Goal: Information Seeking & Learning: Ask a question

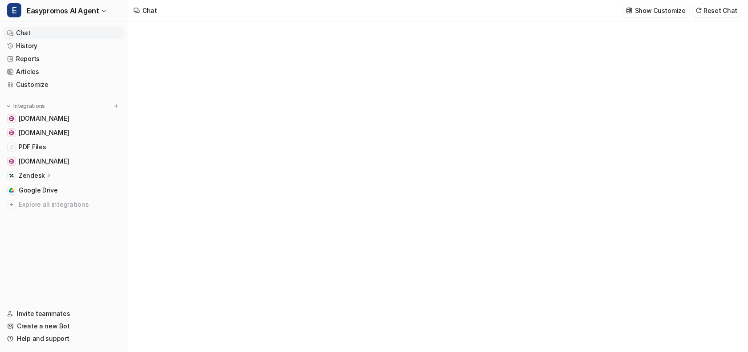
type textarea "**********"
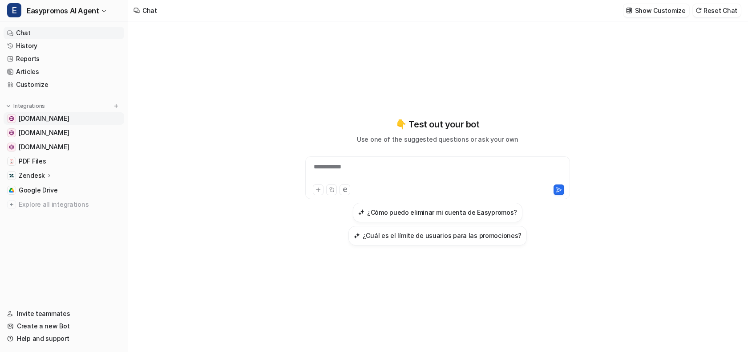
click at [68, 120] on link "[DOMAIN_NAME]" at bounding box center [64, 118] width 121 height 12
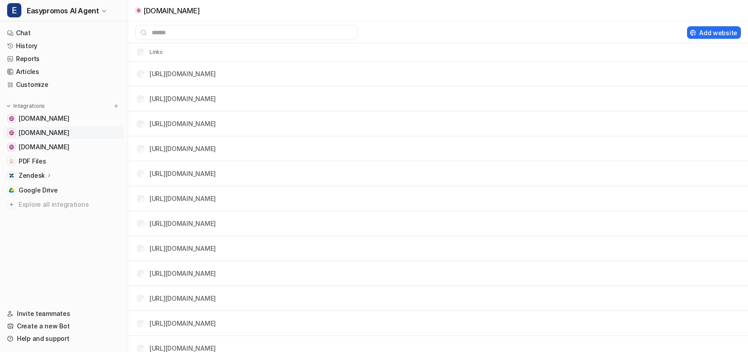
click at [65, 131] on span "[DOMAIN_NAME]" at bounding box center [44, 132] width 50 height 9
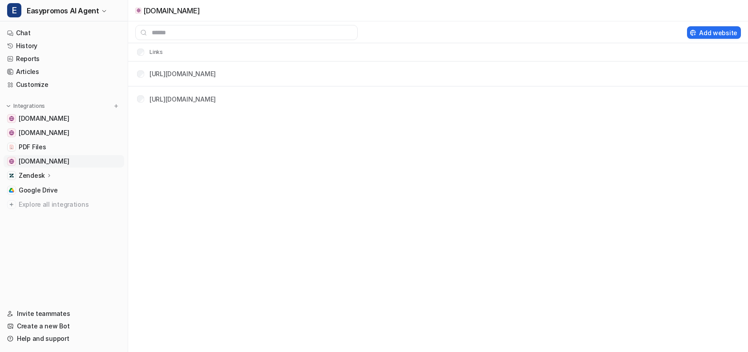
click at [57, 158] on span "[DOMAIN_NAME]" at bounding box center [44, 161] width 50 height 9
click at [32, 42] on link "History" at bounding box center [64, 46] width 121 height 12
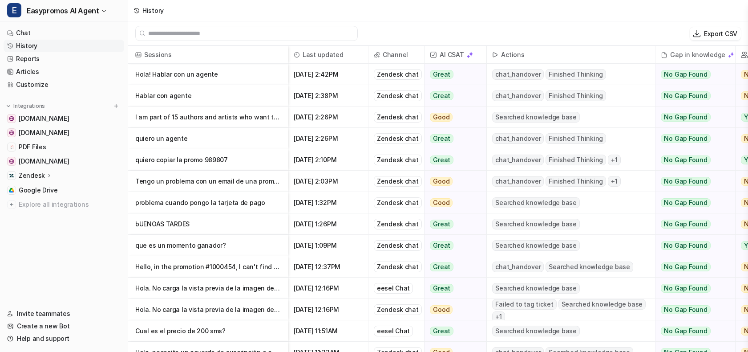
click at [151, 119] on p "I am part of 15 authors and artists who want to run a multi-product giveaway. Ea" at bounding box center [208, 116] width 146 height 21
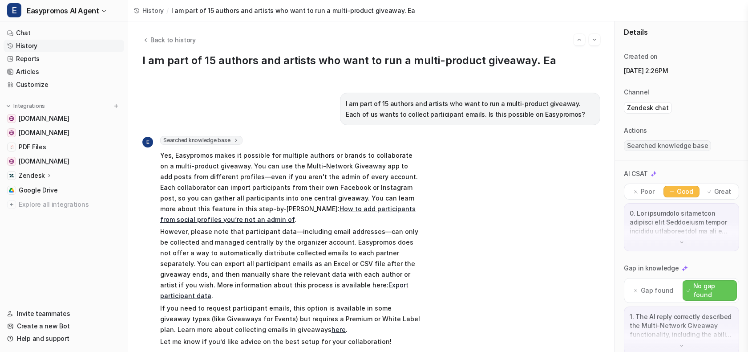
click at [646, 287] on p "Gap found" at bounding box center [657, 290] width 32 height 9
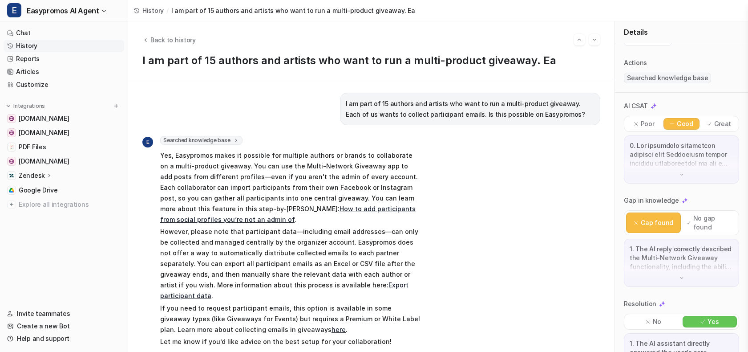
scroll to position [97, 0]
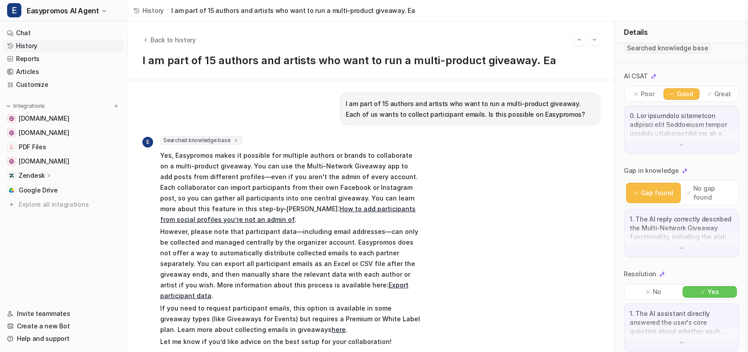
click at [173, 351] on icon at bounding box center [174, 357] width 5 height 5
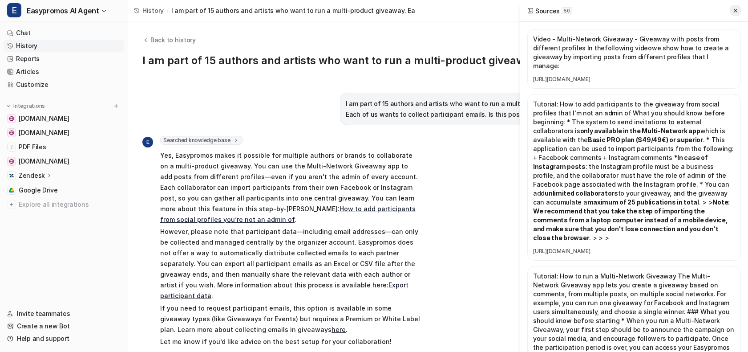
click at [737, 10] on icon at bounding box center [736, 11] width 6 height 6
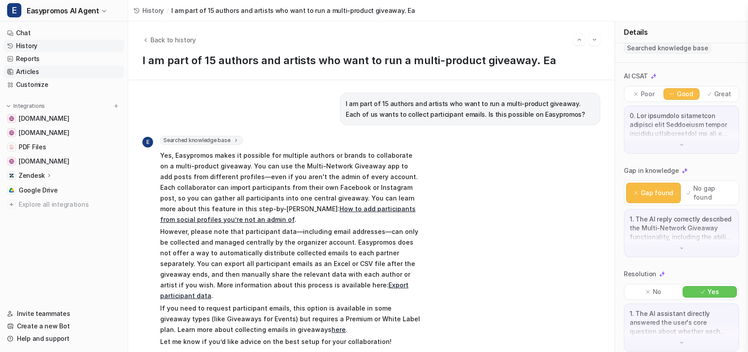
click at [86, 74] on link "Articles" at bounding box center [64, 71] width 121 height 12
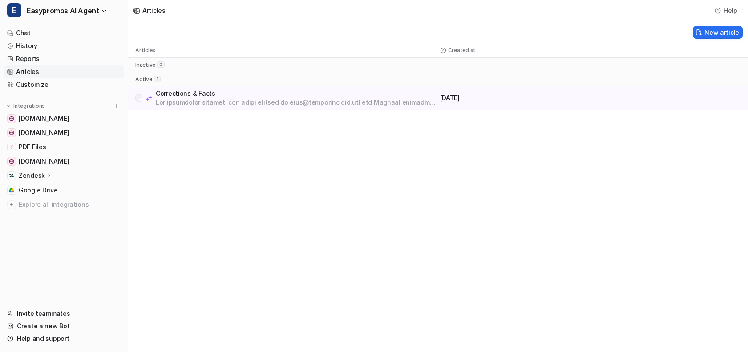
click at [190, 92] on p "Corrections & Facts" at bounding box center [296, 93] width 281 height 9
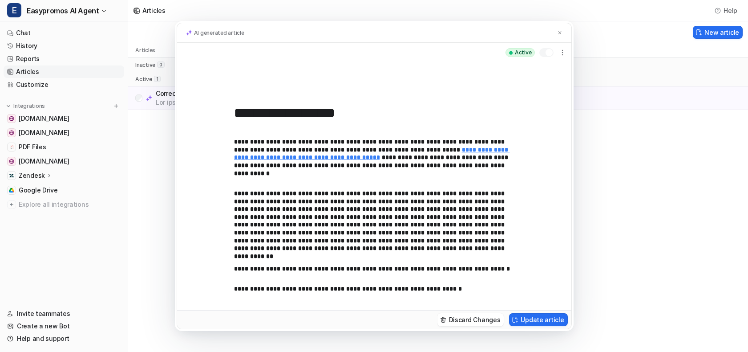
scroll to position [255, 0]
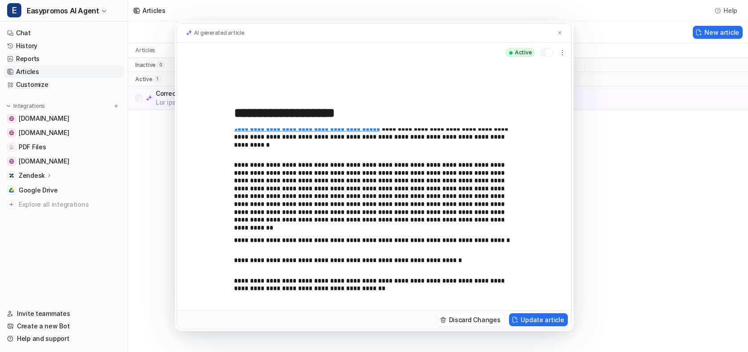
click at [394, 290] on p "**********" at bounding box center [374, 285] width 280 height 16
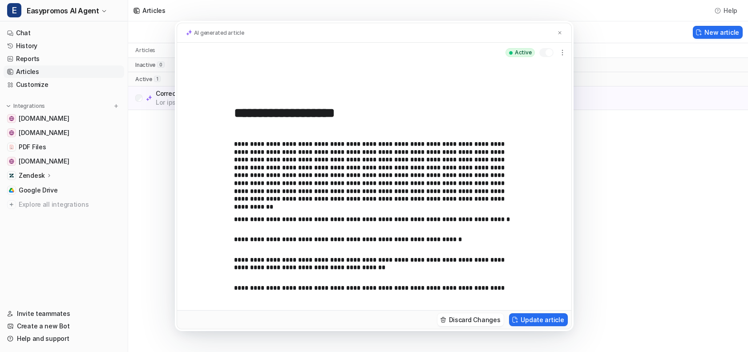
scroll to position [284, 0]
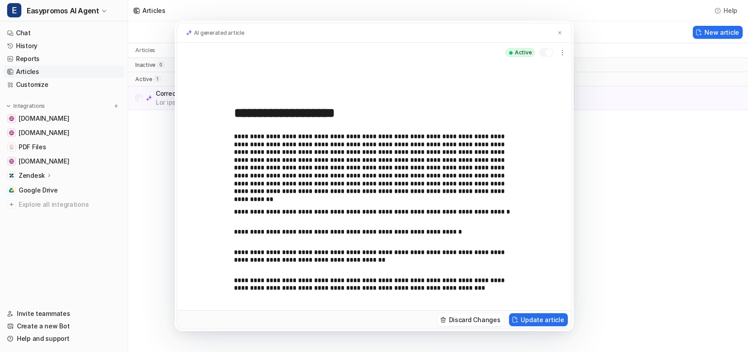
click at [387, 287] on p "**********" at bounding box center [374, 284] width 280 height 16
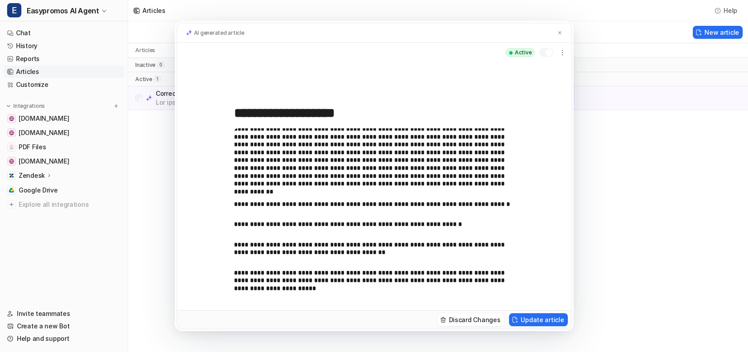
click at [491, 282] on p "**********" at bounding box center [374, 281] width 280 height 24
click at [282, 288] on p "**********" at bounding box center [374, 281] width 280 height 24
click at [536, 317] on button "Update article" at bounding box center [538, 319] width 58 height 13
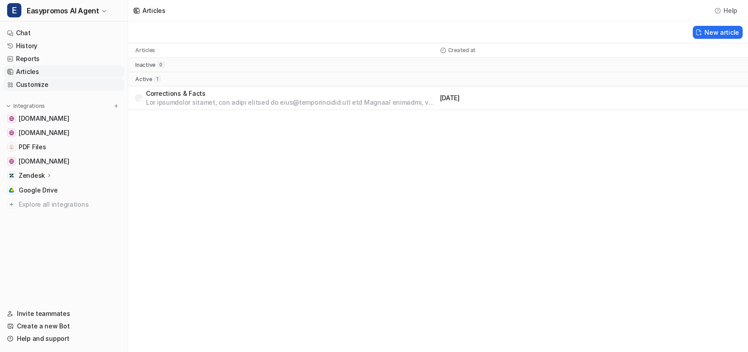
click at [46, 84] on link "Customize" at bounding box center [64, 84] width 121 height 12
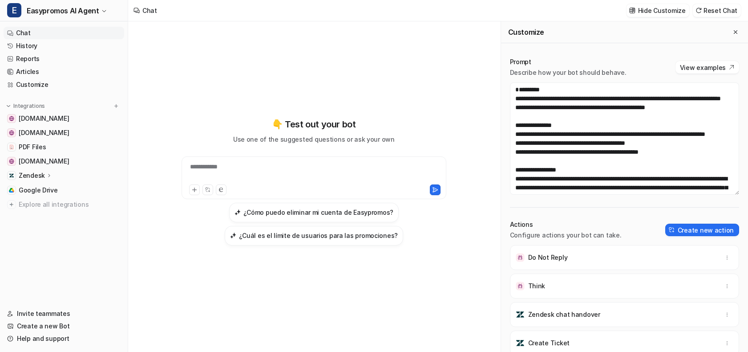
click at [244, 173] on div "**********" at bounding box center [314, 172] width 260 height 20
drag, startPoint x: 206, startPoint y: 168, endPoint x: 335, endPoint y: 170, distance: 129.1
click at [335, 170] on div "**********" at bounding box center [314, 172] width 260 height 20
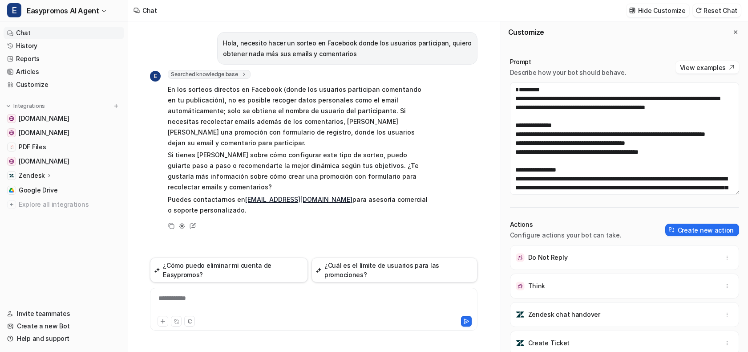
click at [252, 136] on p "En los sorteos directos en Facebook (donde los usuarios participan comentando e…" at bounding box center [298, 116] width 260 height 64
click at [243, 164] on p "Si tienes dudas sobre cómo configurar este tipo de sorteo, puedo guiarte paso a…" at bounding box center [298, 171] width 260 height 43
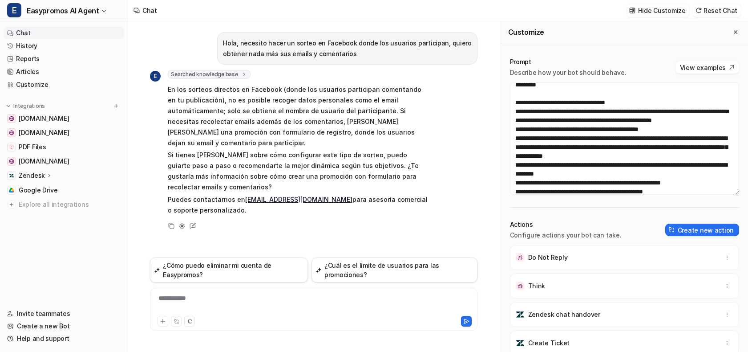
scroll to position [890, 0]
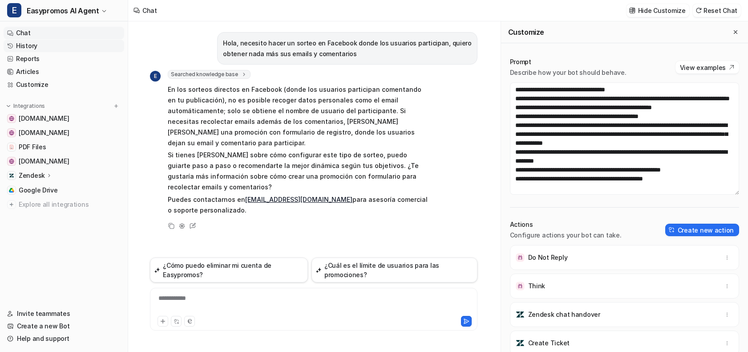
click at [25, 49] on link "History" at bounding box center [64, 46] width 121 height 12
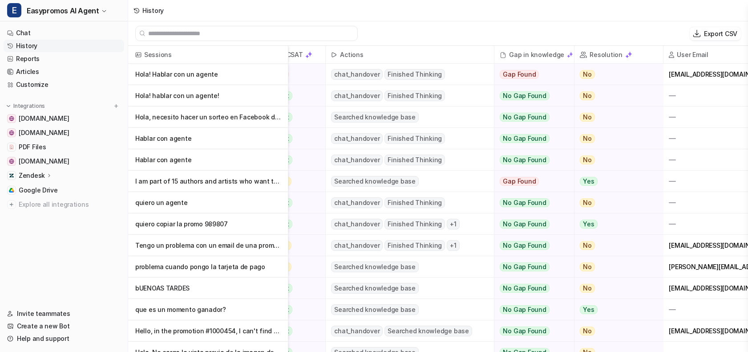
scroll to position [0, 189]
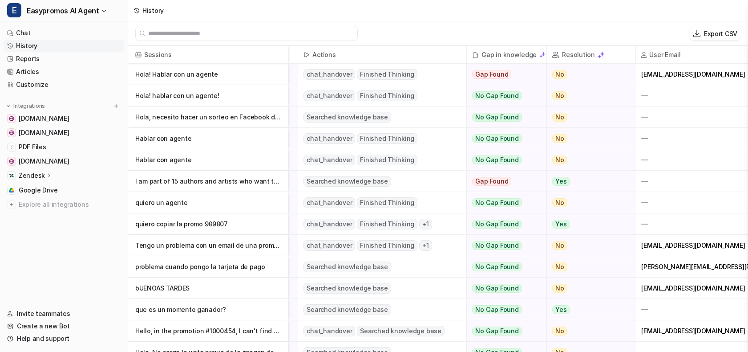
click at [204, 73] on p "Hola! Hablar con un agente" at bounding box center [208, 74] width 146 height 21
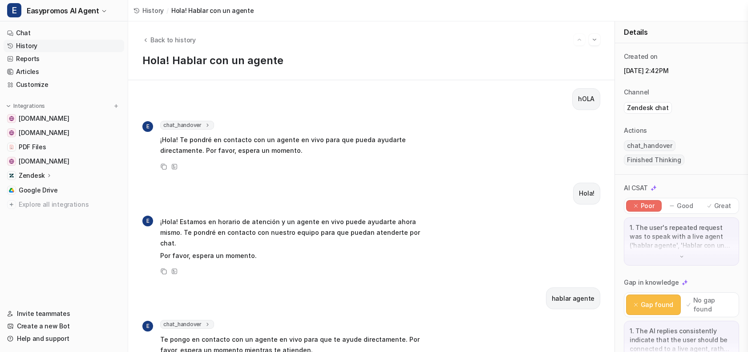
scroll to position [140, 0]
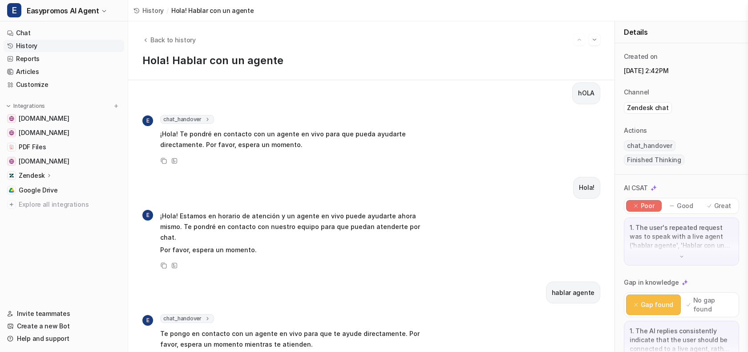
click at [687, 242] on div "1. The user's repeated request was to speak with a live agent ('hablar agente',…" at bounding box center [681, 241] width 115 height 48
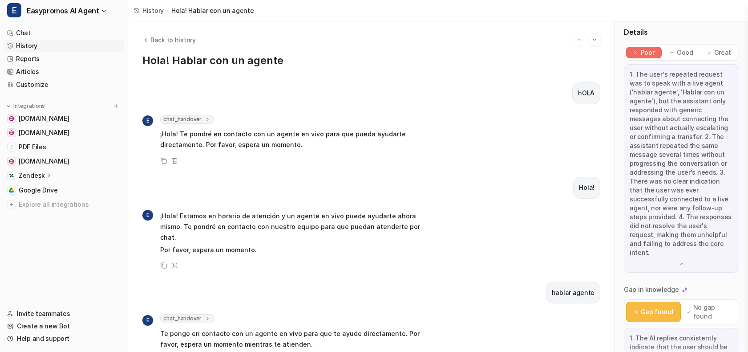
scroll to position [154, 0]
click at [80, 45] on link "History" at bounding box center [64, 46] width 121 height 12
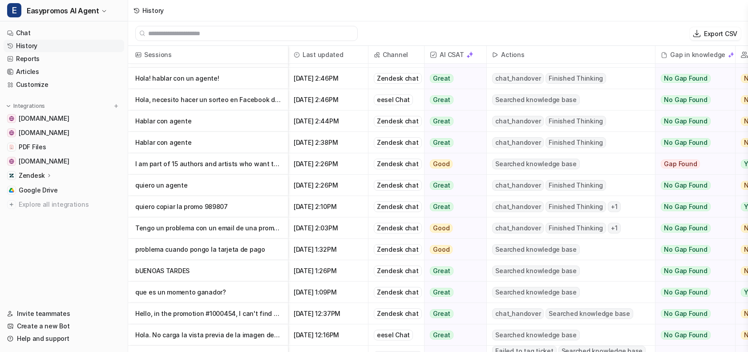
scroll to position [24, 0]
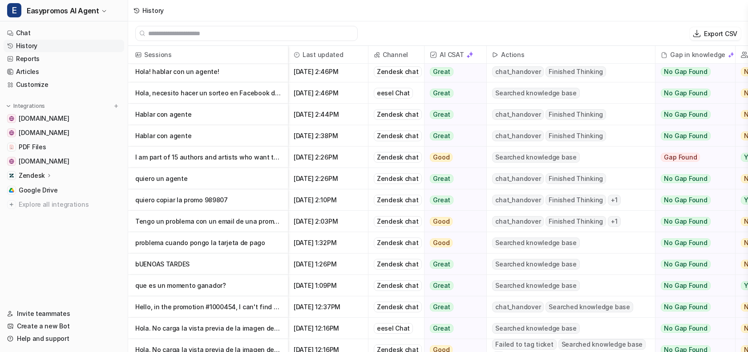
click at [242, 177] on p "quiero un agente" at bounding box center [208, 178] width 146 height 21
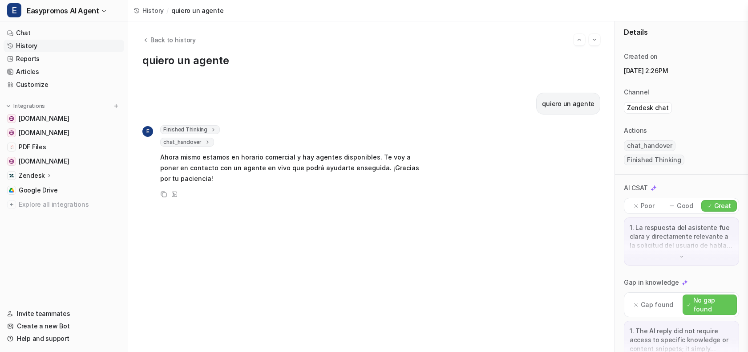
click at [45, 48] on link "History" at bounding box center [64, 46] width 121 height 12
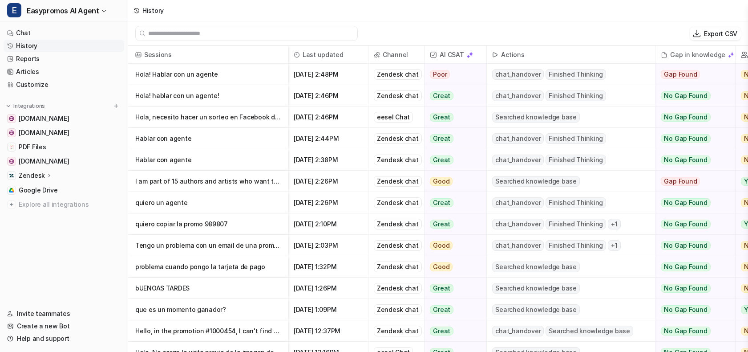
scroll to position [16, 0]
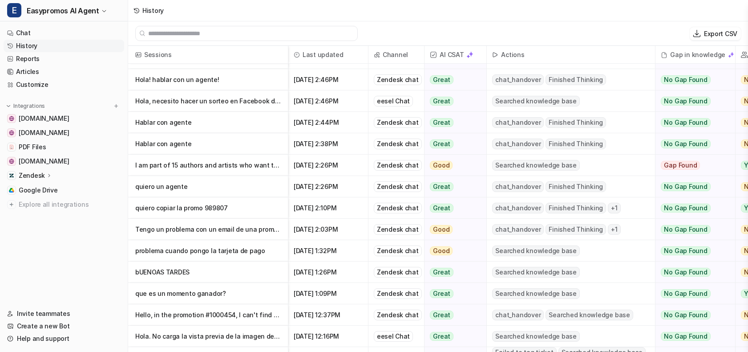
click at [267, 202] on p "quiero copiar la promo 989807" at bounding box center [208, 207] width 146 height 21
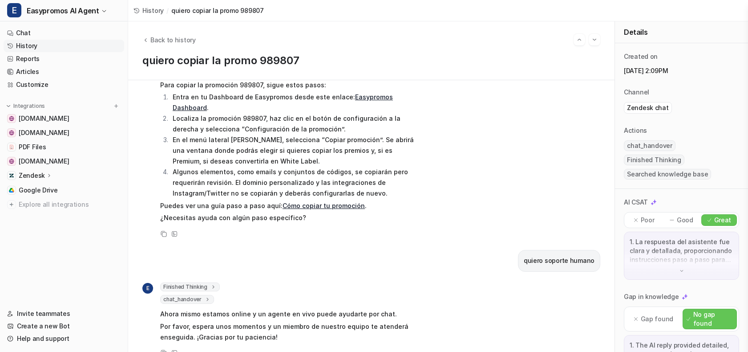
scroll to position [63, 0]
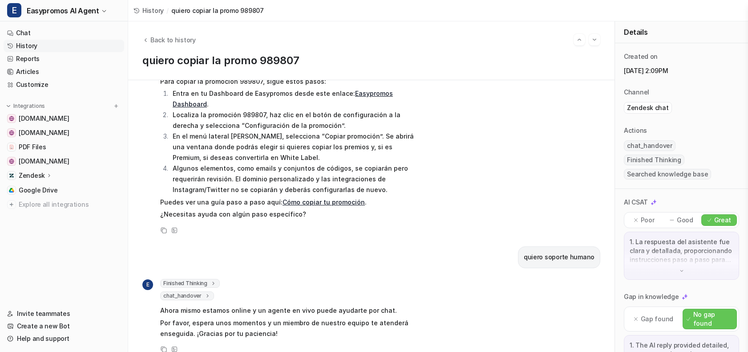
click at [44, 44] on link "History" at bounding box center [64, 46] width 121 height 12
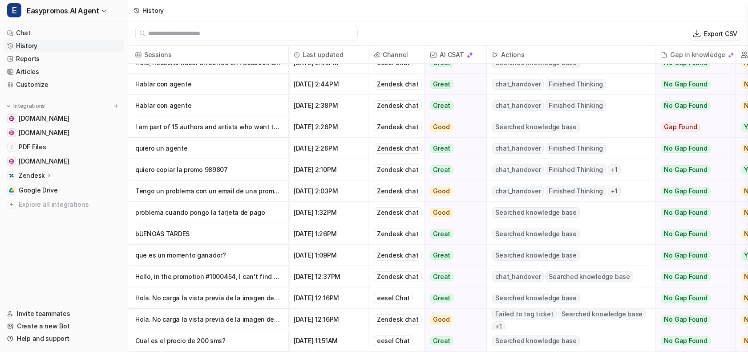
scroll to position [55, 0]
click at [274, 209] on p "problema cuando pongo la tarjeta de pago" at bounding box center [208, 211] width 146 height 21
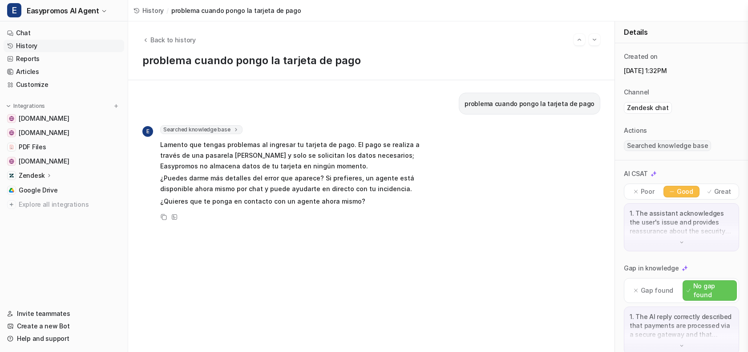
click at [69, 43] on link "History" at bounding box center [64, 46] width 121 height 12
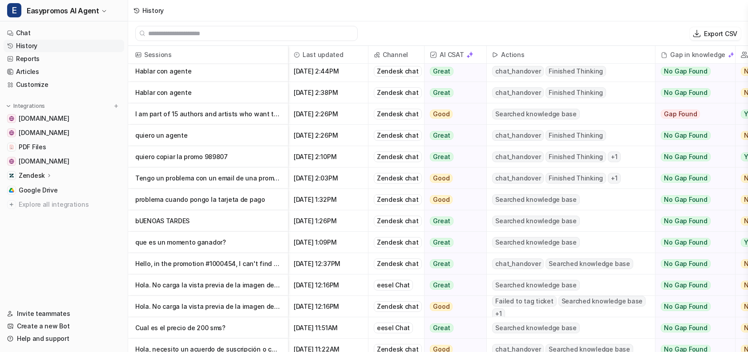
scroll to position [71, 0]
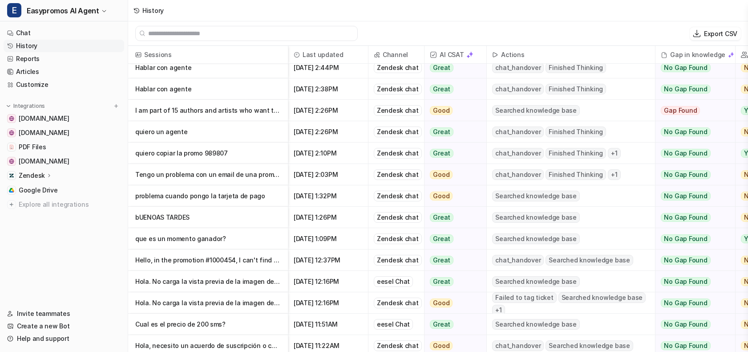
click at [249, 231] on p "que es un momento ganador?" at bounding box center [208, 238] width 146 height 21
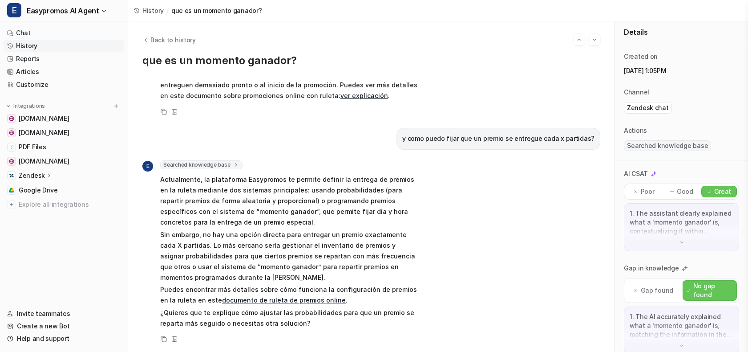
scroll to position [126, 0]
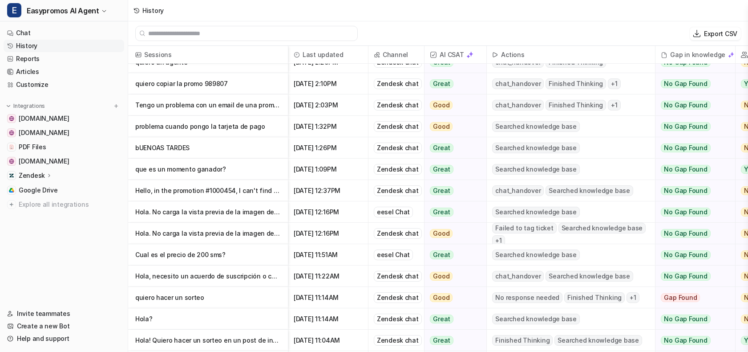
scroll to position [159, 0]
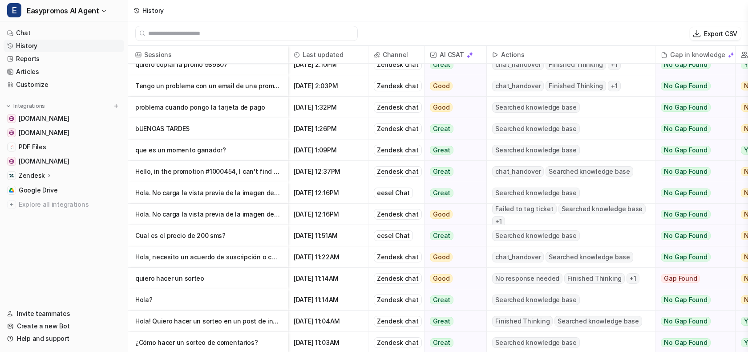
click at [264, 237] on p "Cual es el precio de 200 sms?" at bounding box center [208, 235] width 146 height 21
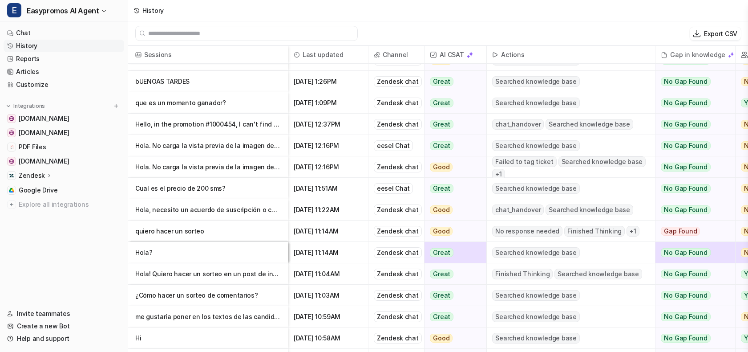
scroll to position [207, 0]
click at [246, 143] on p "Hola. No carga la vista previa de la imagen del sorteo si lo compartes por Redes" at bounding box center [208, 144] width 146 height 21
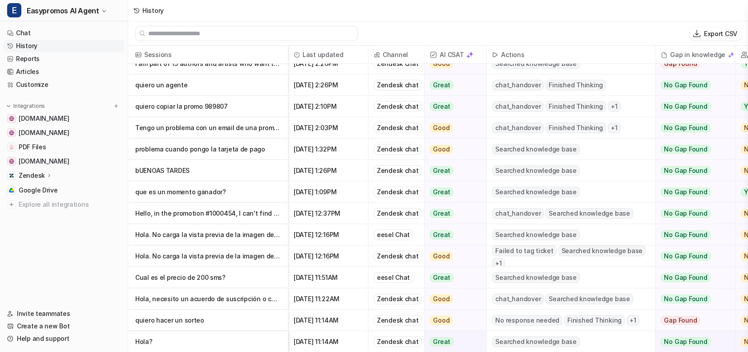
scroll to position [126, 0]
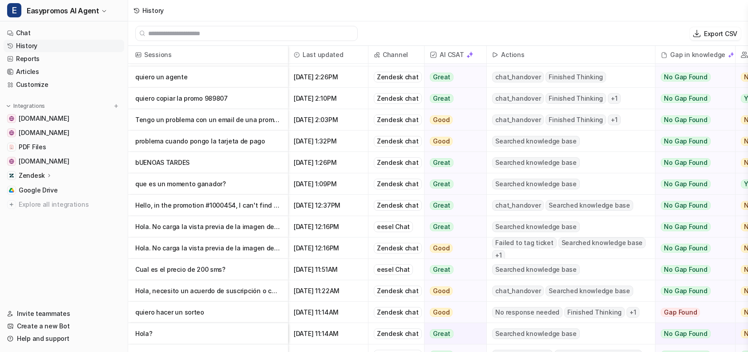
click at [246, 208] on p "Hello, in the promotion #1000454, I can't find the button "next stage"" at bounding box center [208, 205] width 146 height 21
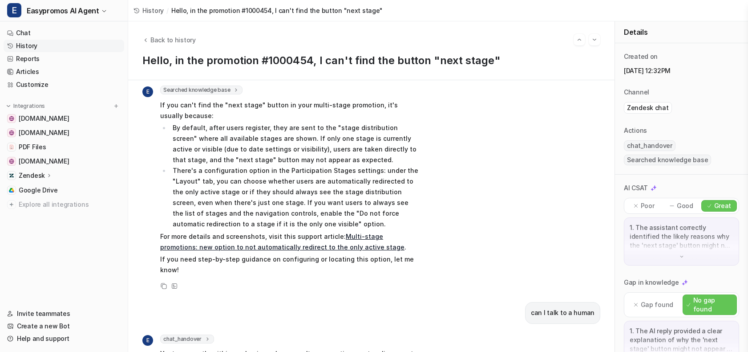
scroll to position [71, 0]
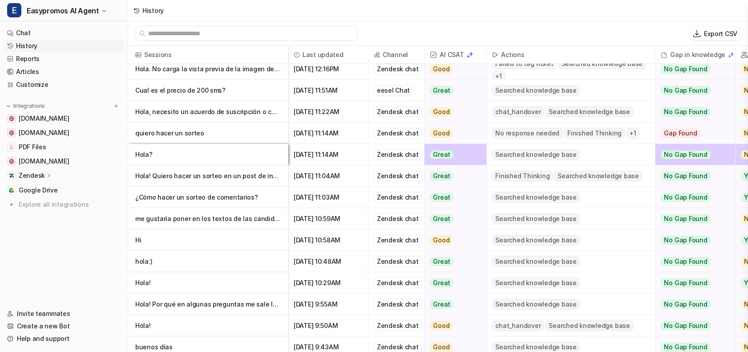
scroll to position [312, 0]
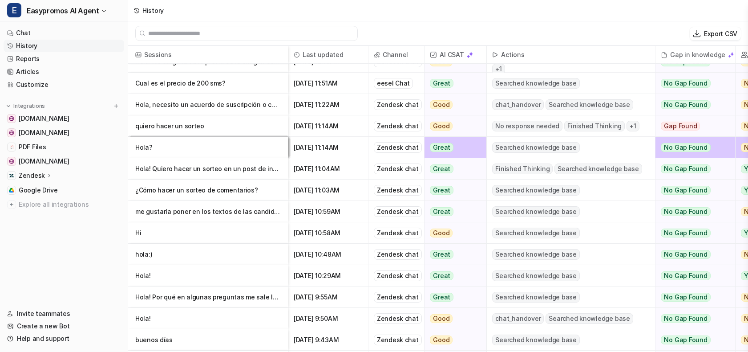
click at [262, 188] on p "¿Cómo hacer un sorteo de comentarios?" at bounding box center [208, 189] width 146 height 21
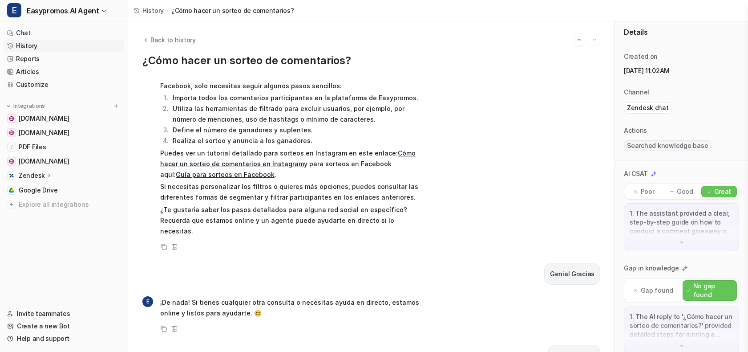
scroll to position [73, 0]
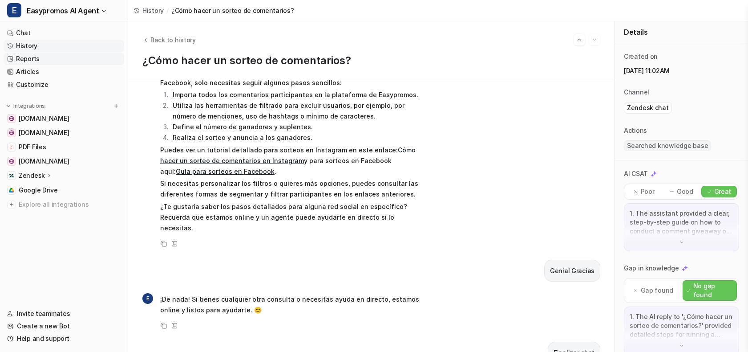
click at [61, 57] on link "Reports" at bounding box center [64, 59] width 121 height 12
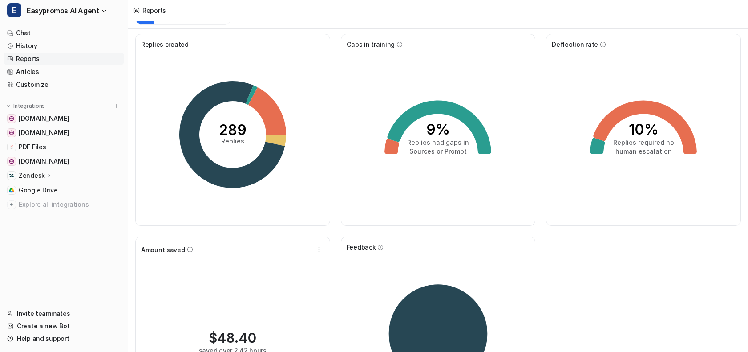
scroll to position [12, 0]
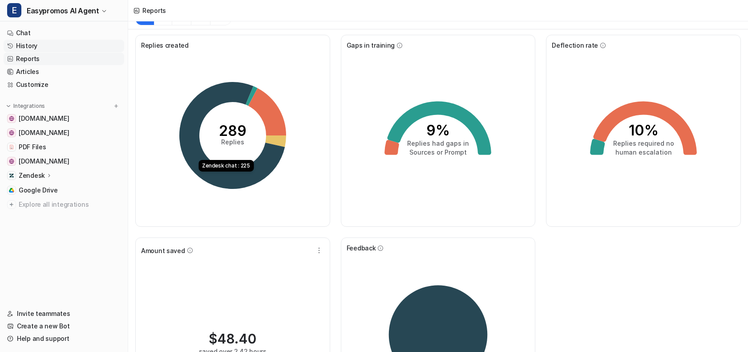
click at [48, 48] on link "History" at bounding box center [64, 46] width 121 height 12
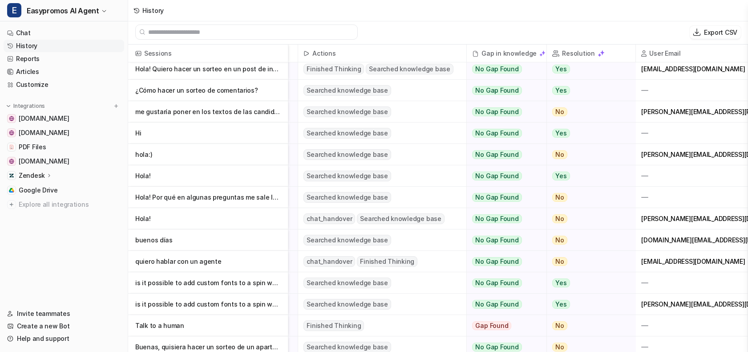
scroll to position [411, 189]
click at [198, 160] on p "hola:)" at bounding box center [208, 153] width 146 height 21
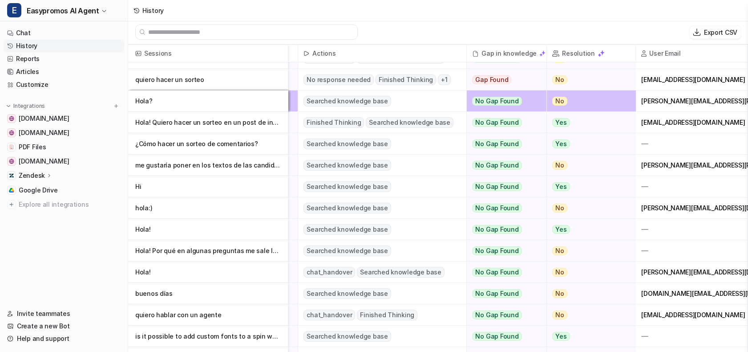
scroll to position [357, 204]
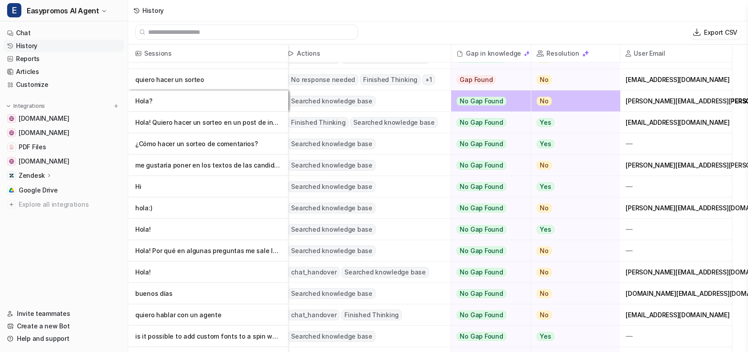
click at [210, 211] on p "hola:)" at bounding box center [208, 207] width 146 height 21
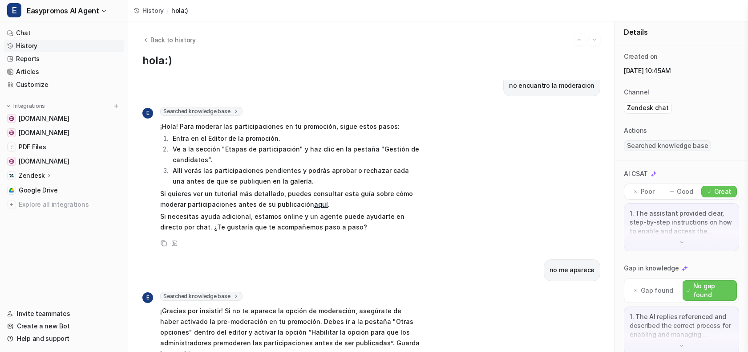
scroll to position [108, 0]
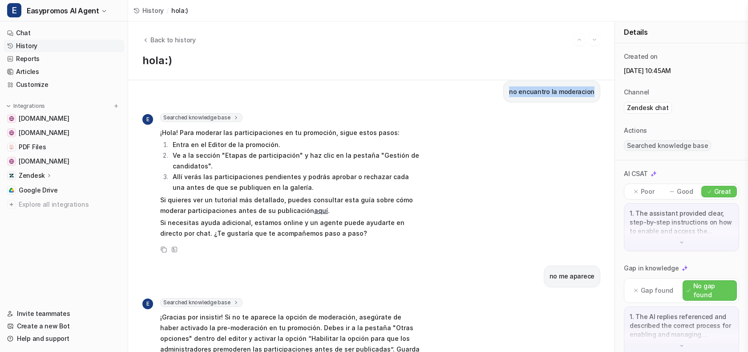
drag, startPoint x: 514, startPoint y: 92, endPoint x: 592, endPoint y: 94, distance: 77.9
click at [595, 94] on div "no encuantro la moderacion" at bounding box center [552, 92] width 97 height 22
copy p "no encuantro la moderacion"
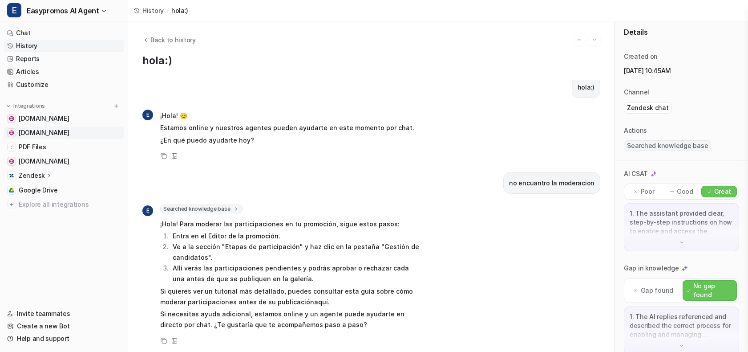
scroll to position [0, 0]
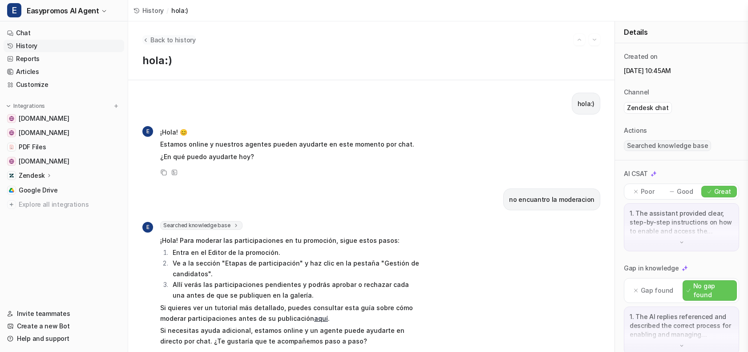
click at [149, 41] on button "Back to history" at bounding box center [168, 39] width 53 height 9
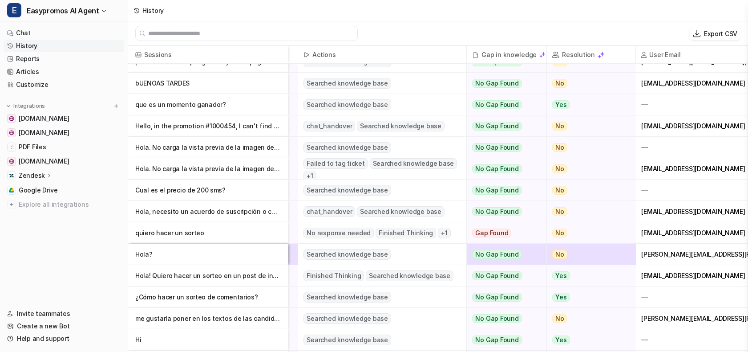
scroll to position [208, 189]
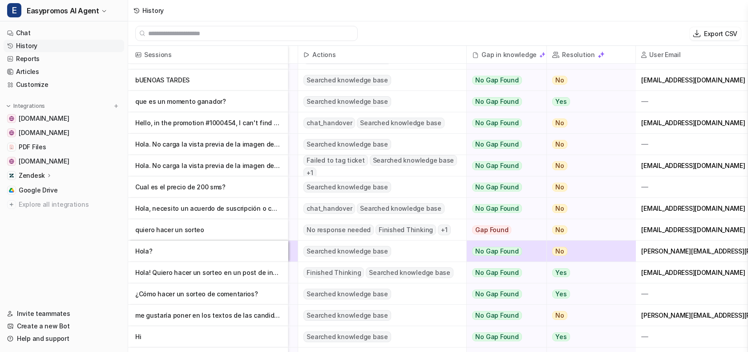
click at [220, 204] on p "Hola, necesito un acuerdo de suscripción o contrato del plan que tenemos actualm" at bounding box center [208, 208] width 146 height 21
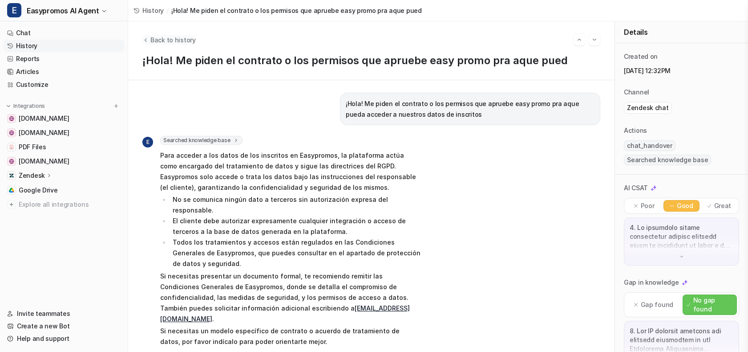
click at [169, 39] on span "Back to history" at bounding box center [172, 39] width 45 height 9
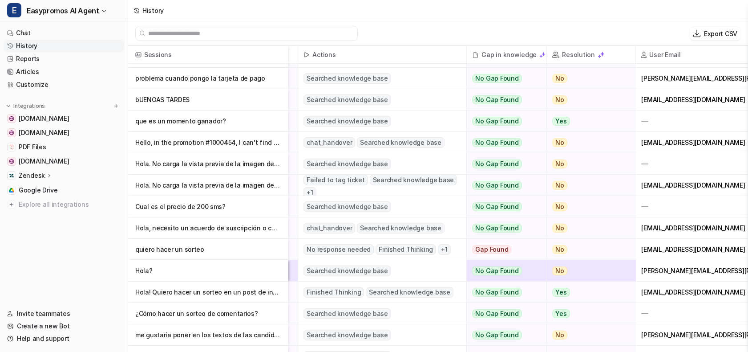
scroll to position [188, 204]
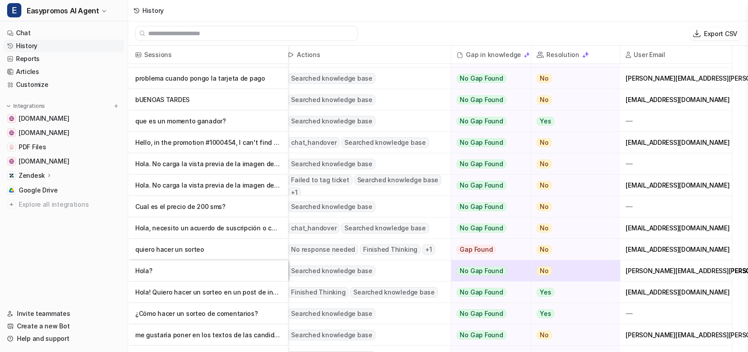
click at [187, 272] on p "Hola?" at bounding box center [208, 270] width 146 height 21
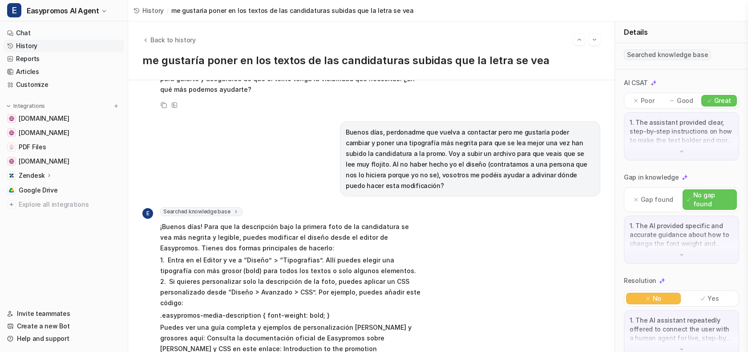
scroll to position [97, 0]
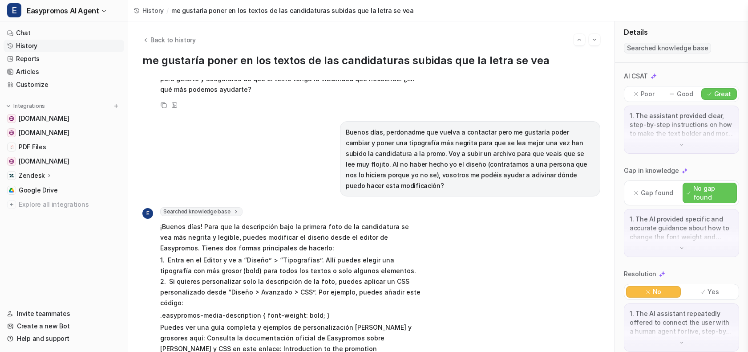
click at [658, 141] on div "1. The assistant provided clear, step-by-step instructions on how to make the t…" at bounding box center [681, 130] width 115 height 48
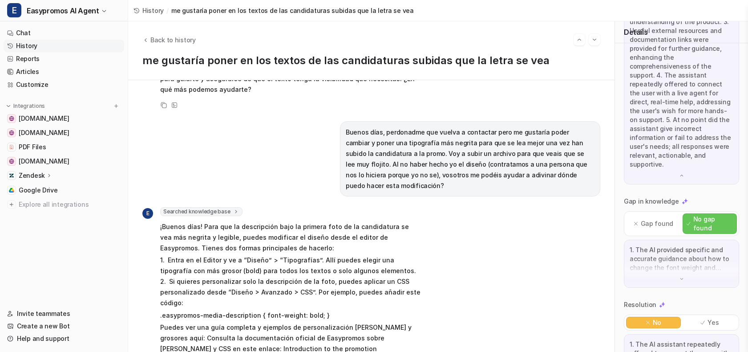
scroll to position [320, 0]
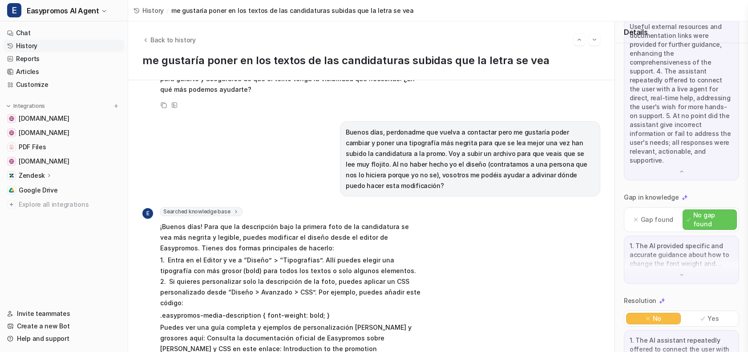
click at [675, 333] on div "1. The AI assistant repeatedly offered to connect the user with a human agent f…" at bounding box center [681, 354] width 115 height 48
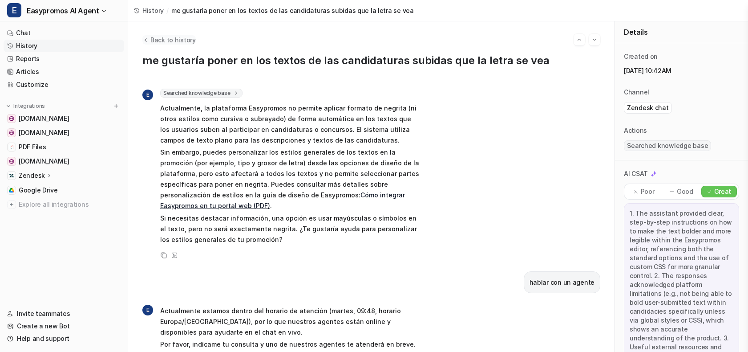
scroll to position [0, 0]
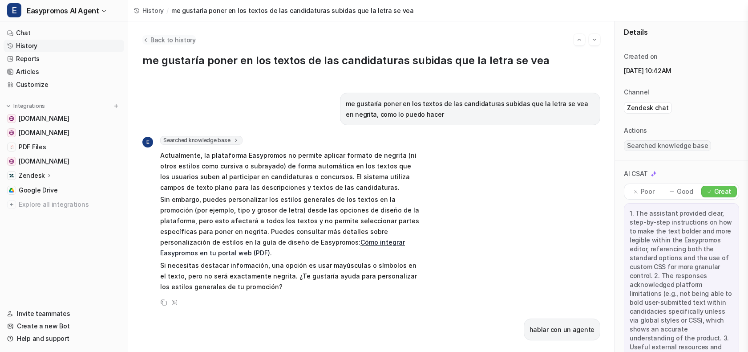
click at [149, 40] on button "Back to history" at bounding box center [168, 39] width 53 height 9
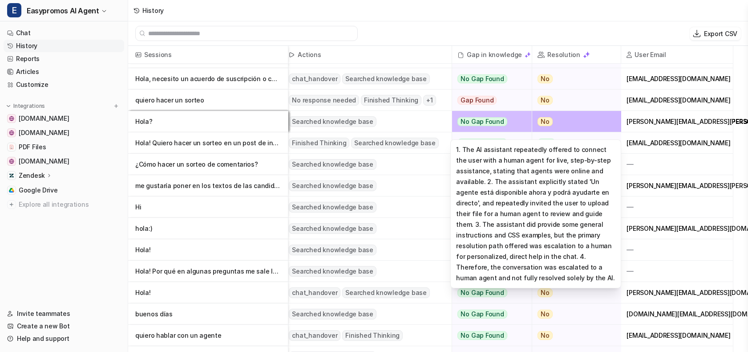
scroll to position [337, 204]
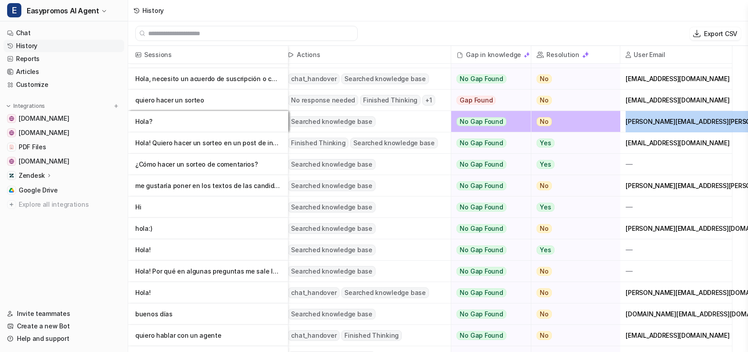
drag, startPoint x: 630, startPoint y: 123, endPoint x: 747, endPoint y: 124, distance: 117.1
click at [732, 124] on div "[PERSON_NAME][EMAIL_ADDRESS][DOMAIN_NAME]" at bounding box center [676, 121] width 111 height 21
click at [97, 246] on nav "Chat History Reports Articles Customize Integrations www.notion.com easypromos-…" at bounding box center [64, 161] width 128 height 277
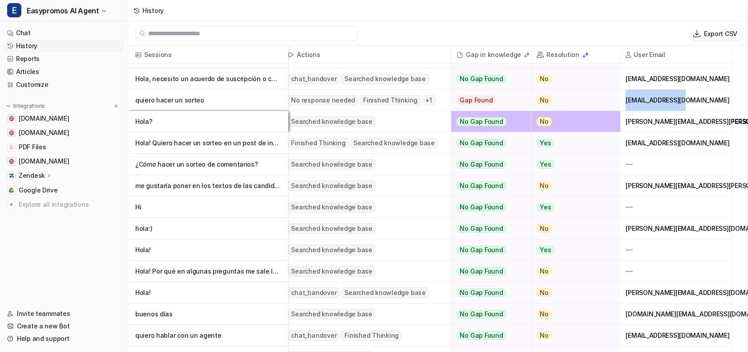
drag, startPoint x: 690, startPoint y: 101, endPoint x: 625, endPoint y: 101, distance: 65.9
click at [625, 101] on div "[EMAIL_ADDRESS][DOMAIN_NAME]" at bounding box center [676, 99] width 111 height 21
copy div "[EMAIL_ADDRESS][DOMAIN_NAME]"
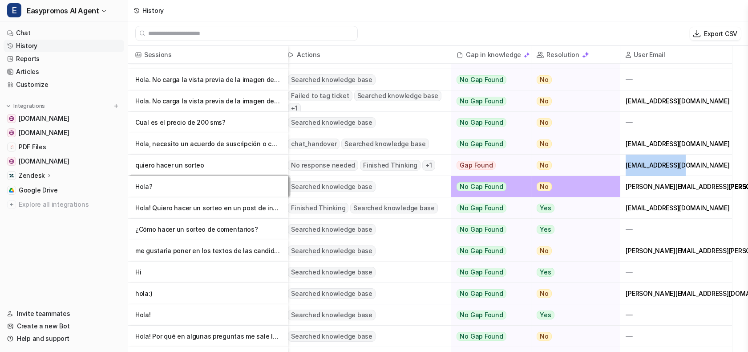
scroll to position [266, 204]
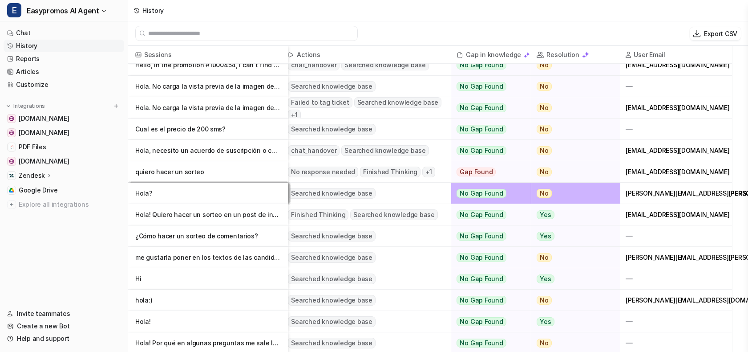
click at [192, 173] on p "quiero hacer un sorteo" at bounding box center [208, 171] width 146 height 21
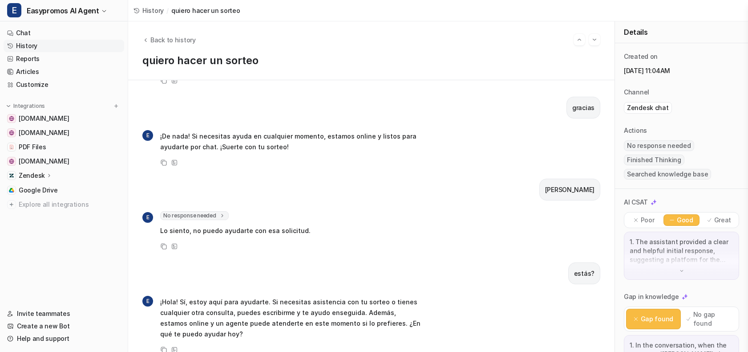
scroll to position [192, 0]
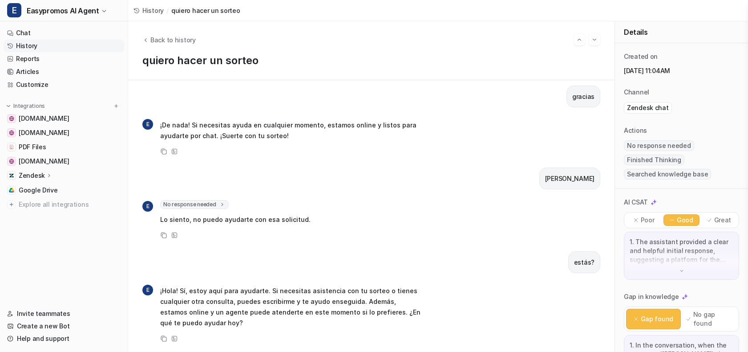
click at [646, 223] on p "Poor" at bounding box center [648, 219] width 14 height 9
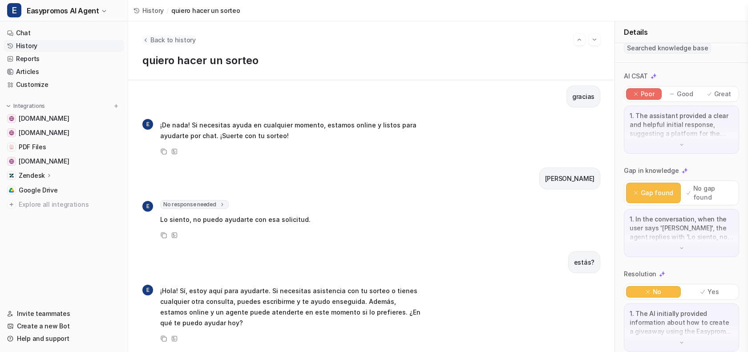
click at [165, 38] on span "Back to history" at bounding box center [172, 39] width 45 height 9
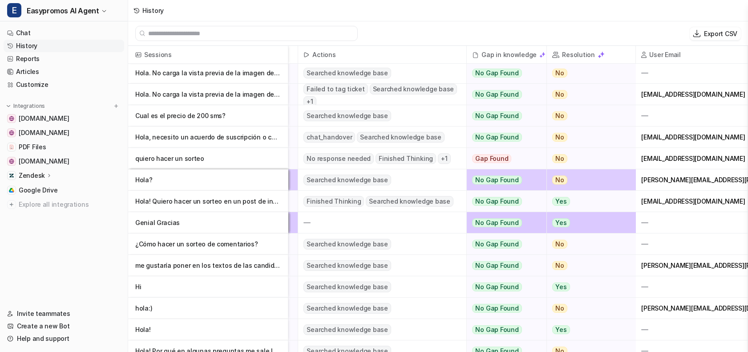
scroll to position [305, 189]
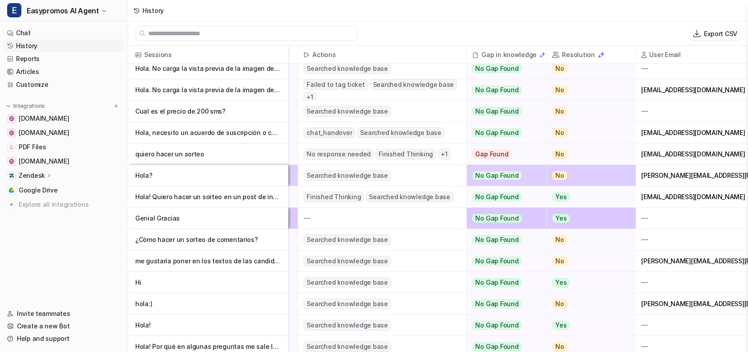
click at [162, 220] on p "Genial Gracias" at bounding box center [208, 217] width 146 height 21
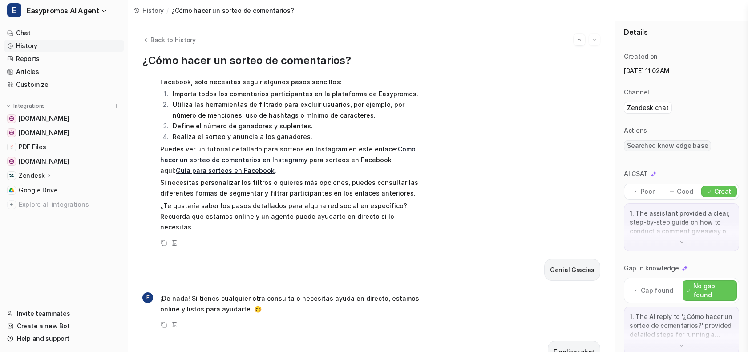
scroll to position [131, 0]
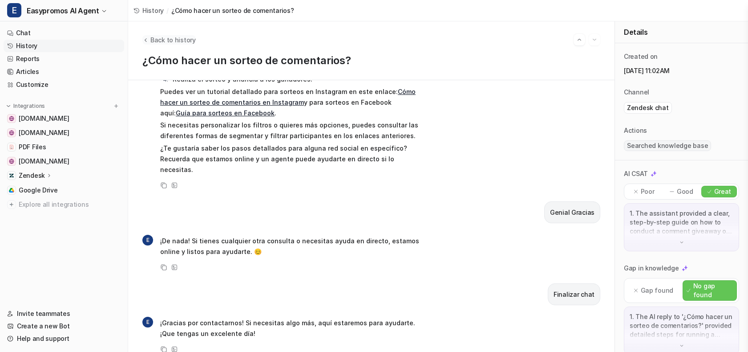
click at [164, 43] on span "Back to history" at bounding box center [172, 39] width 45 height 9
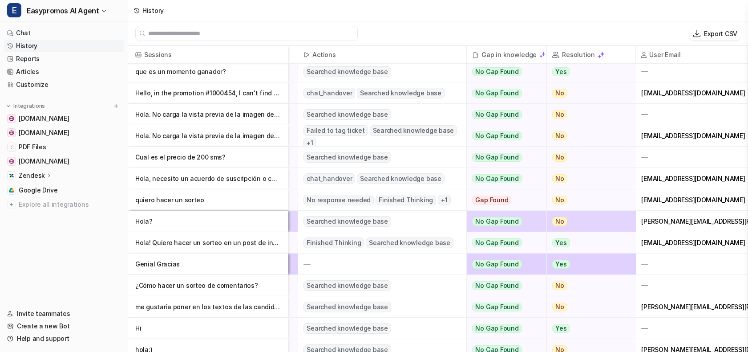
scroll to position [259, 204]
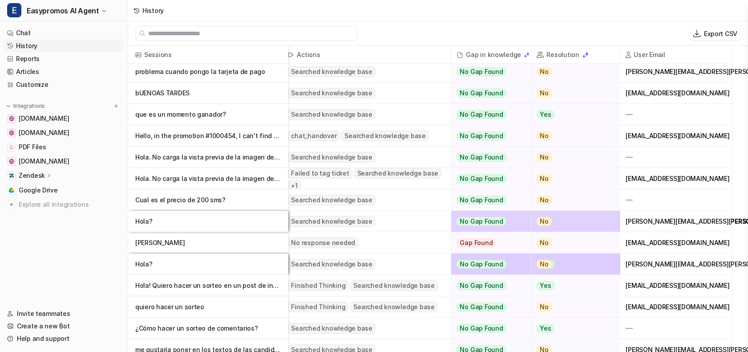
click at [195, 218] on p "Hola?" at bounding box center [208, 221] width 146 height 21
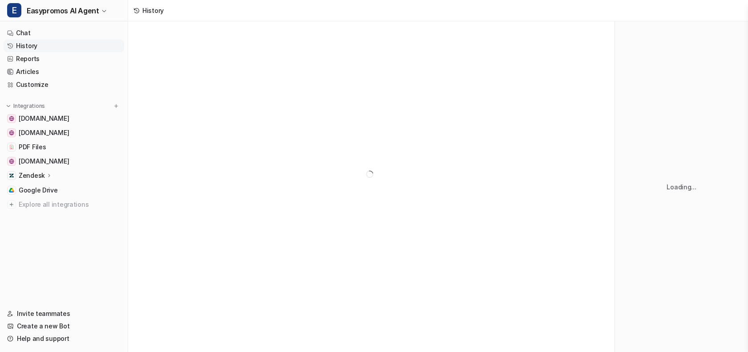
click at [195, 218] on div at bounding box center [371, 173] width 487 height 305
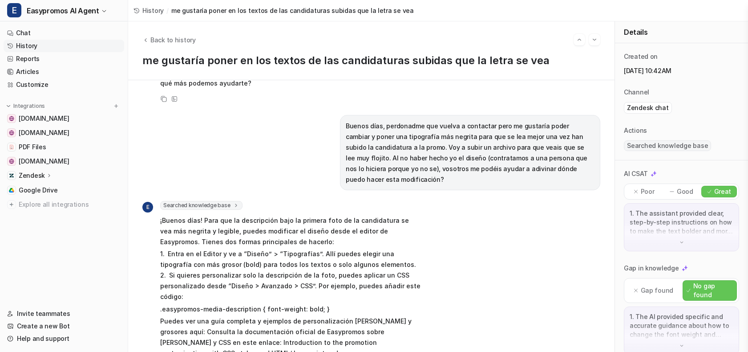
scroll to position [1101, 0]
click at [76, 46] on link "History" at bounding box center [64, 46] width 121 height 12
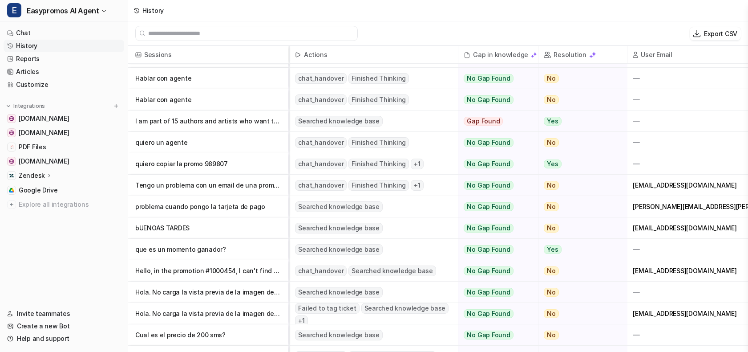
scroll to position [124, 204]
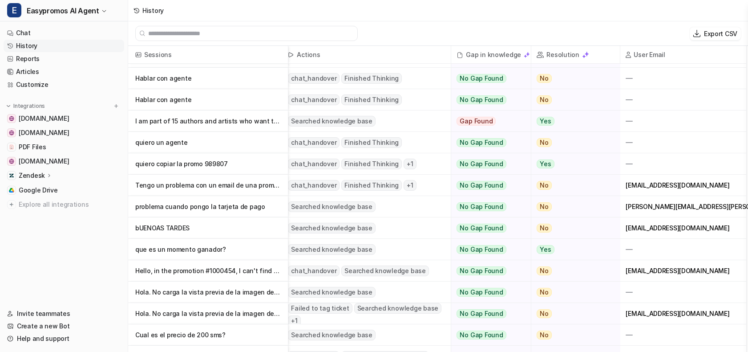
click at [173, 189] on p "Tengo un problema con un email de una promoción" at bounding box center [208, 185] width 146 height 21
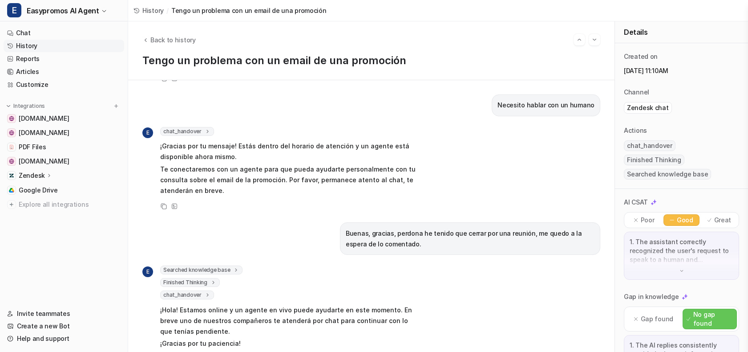
scroll to position [413, 0]
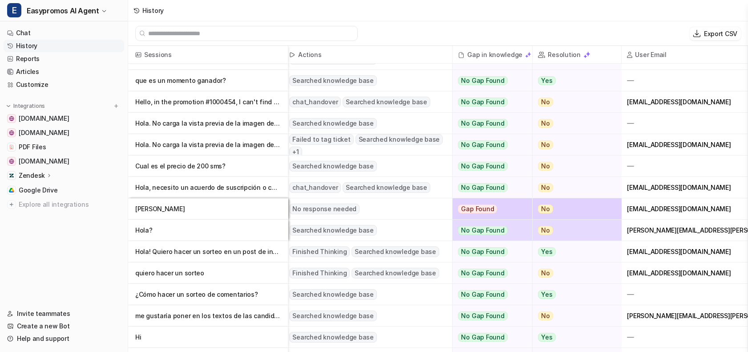
scroll to position [1, 0]
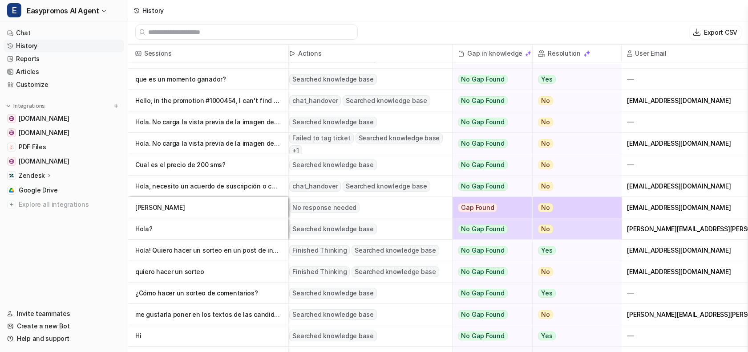
click at [225, 211] on p "[PERSON_NAME]" at bounding box center [208, 207] width 146 height 21
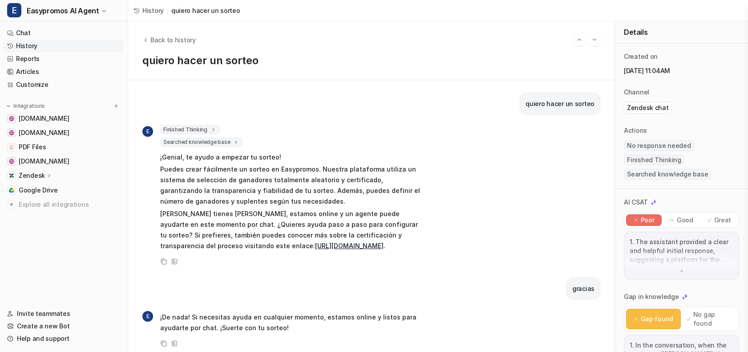
click at [59, 231] on nav "Chat History Reports Articles Customize Integrations www.notion.com easypromos-…" at bounding box center [64, 161] width 128 height 277
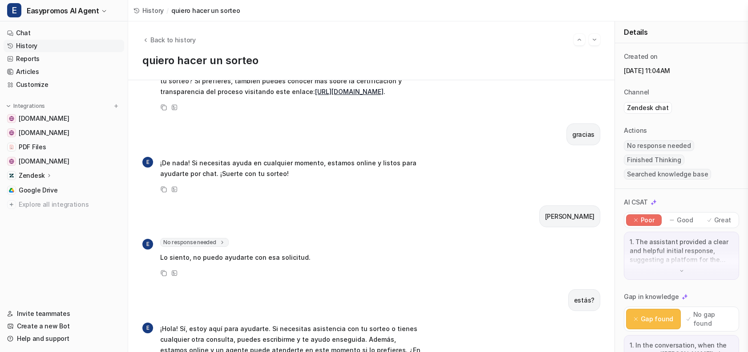
scroll to position [192, 0]
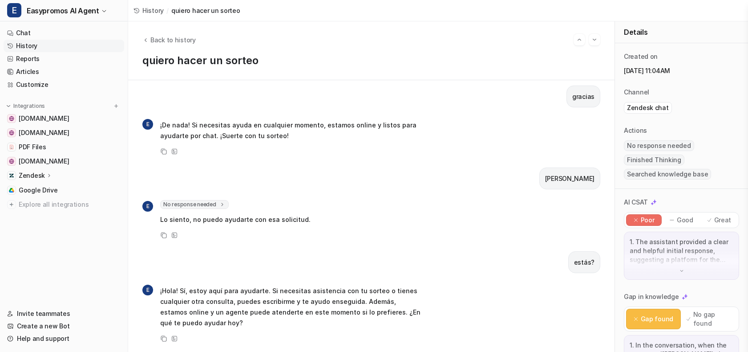
click at [89, 262] on nav "Chat History Reports Articles Customize Integrations www.notion.com easypromos-…" at bounding box center [64, 161] width 128 height 277
click at [46, 69] on link "Articles" at bounding box center [64, 71] width 121 height 12
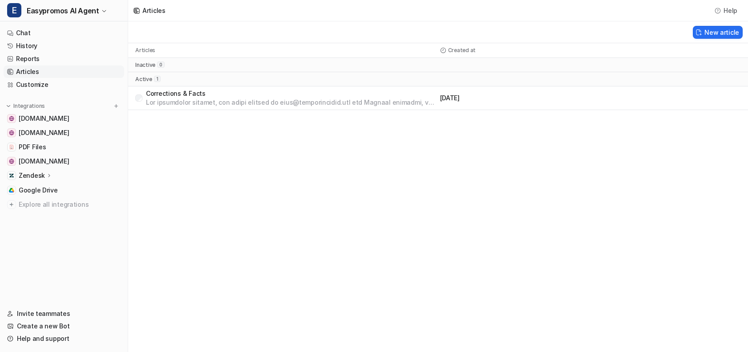
click at [223, 98] on p at bounding box center [291, 102] width 291 height 9
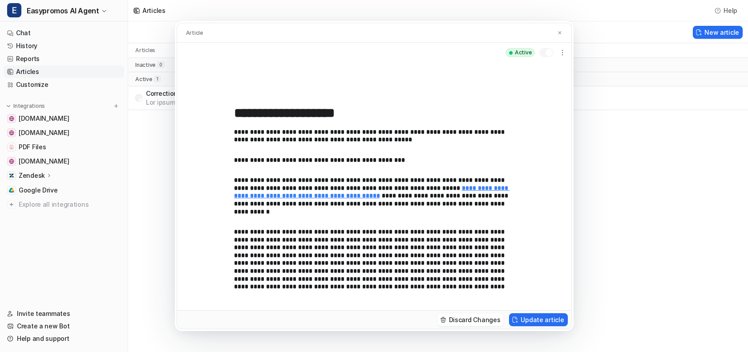
scroll to position [291, 0]
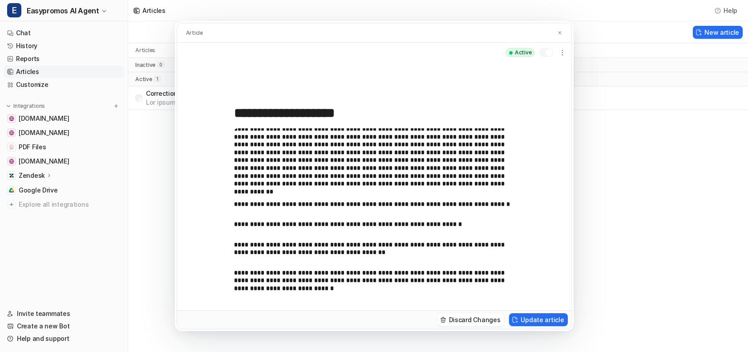
click at [279, 288] on p "**********" at bounding box center [374, 281] width 280 height 24
click at [386, 283] on p "**********" at bounding box center [374, 281] width 280 height 24
click at [611, 252] on div "**********" at bounding box center [374, 176] width 748 height 352
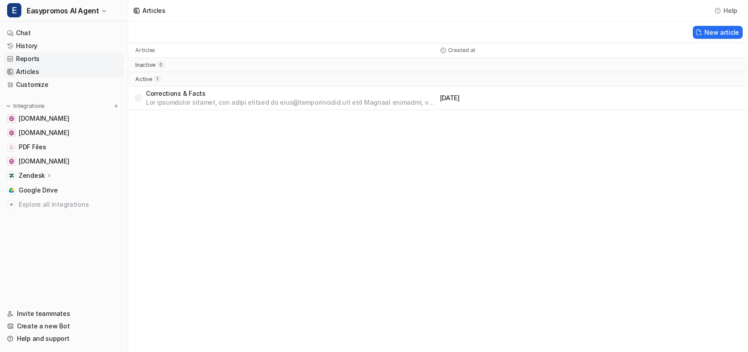
click at [74, 62] on link "Reports" at bounding box center [64, 59] width 121 height 12
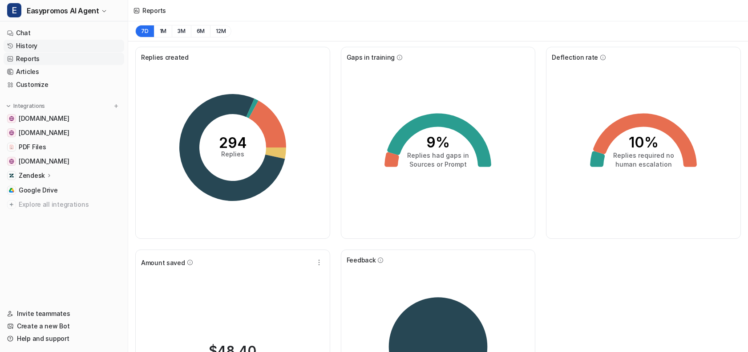
click at [45, 49] on link "History" at bounding box center [64, 46] width 121 height 12
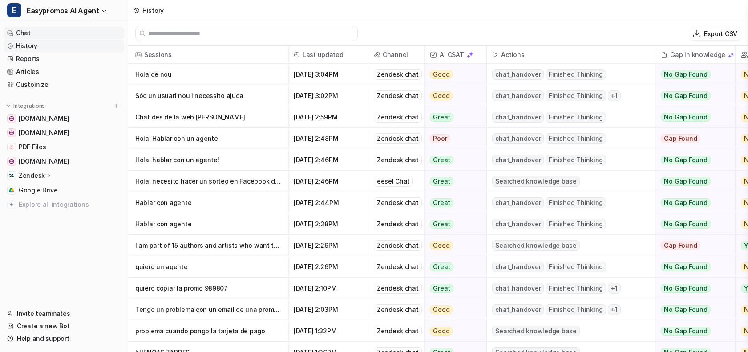
click at [47, 37] on link "Chat" at bounding box center [64, 33] width 121 height 12
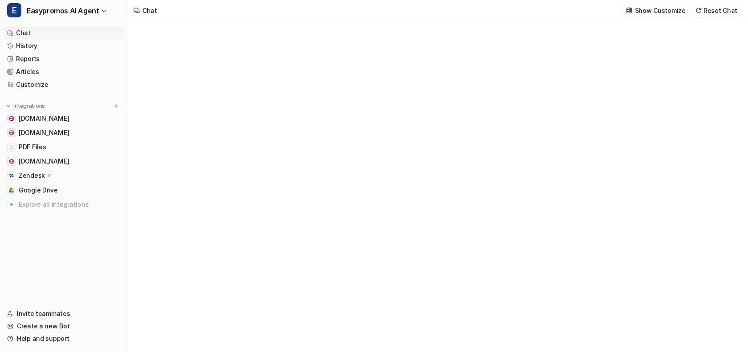
type textarea "**********"
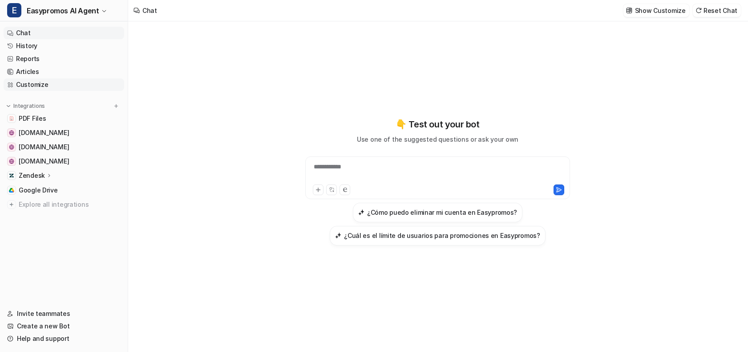
click at [43, 87] on link "Customize" at bounding box center [64, 84] width 121 height 12
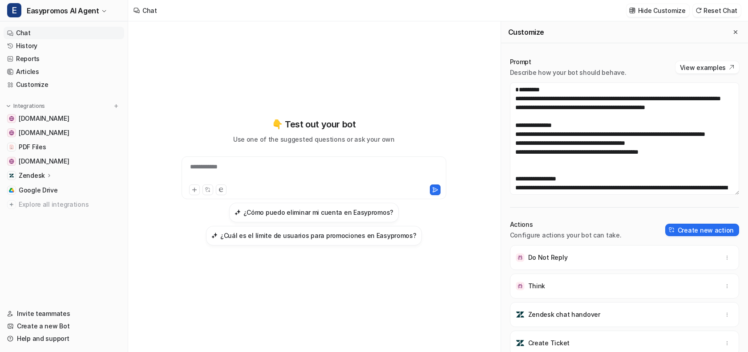
click at [218, 165] on div "**********" at bounding box center [314, 172] width 260 height 20
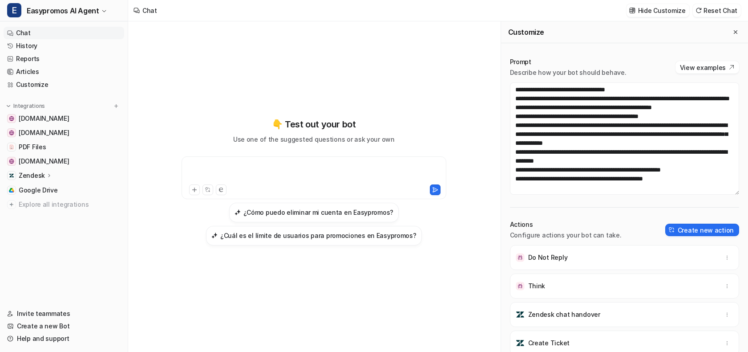
scroll to position [935, 0]
click at [49, 69] on link "Articles" at bounding box center [64, 71] width 121 height 12
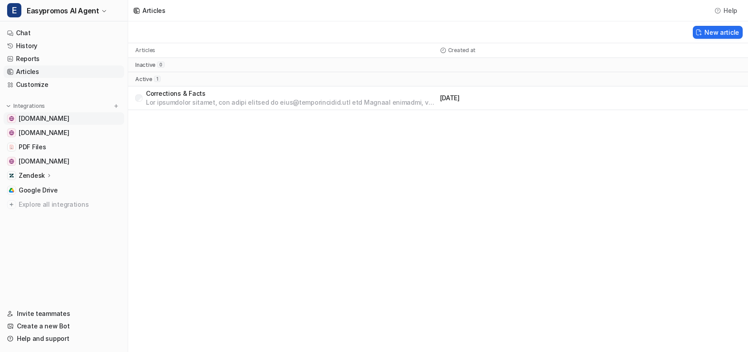
click at [53, 118] on span "[DOMAIN_NAME]" at bounding box center [44, 118] width 50 height 9
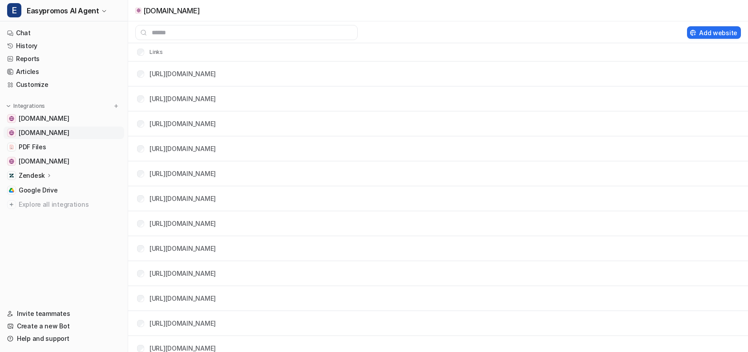
click at [55, 134] on span "[DOMAIN_NAME]" at bounding box center [44, 132] width 50 height 9
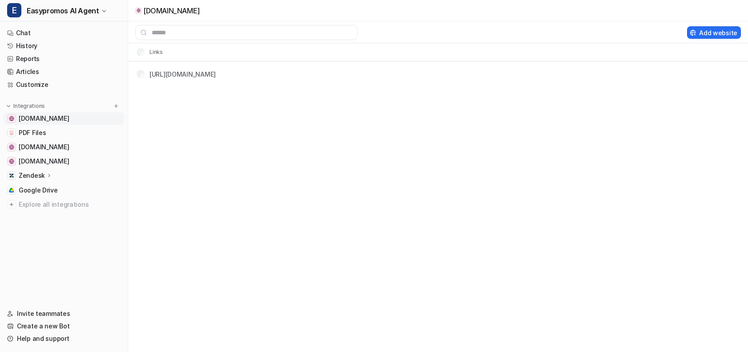
click at [55, 120] on span "[DOMAIN_NAME]" at bounding box center [44, 118] width 50 height 9
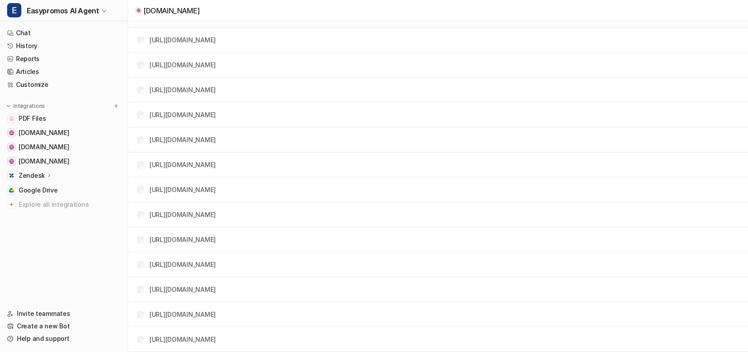
scroll to position [183, 0]
click at [216, 141] on link "https://www.notion.com/es-ES/use-case/product-roadmap" at bounding box center [183, 141] width 66 height 8
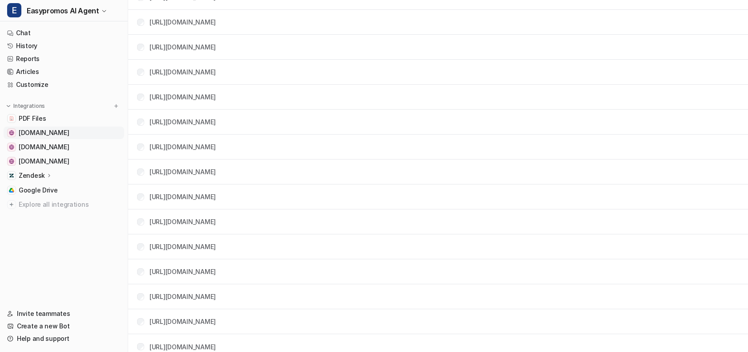
scroll to position [707, 0]
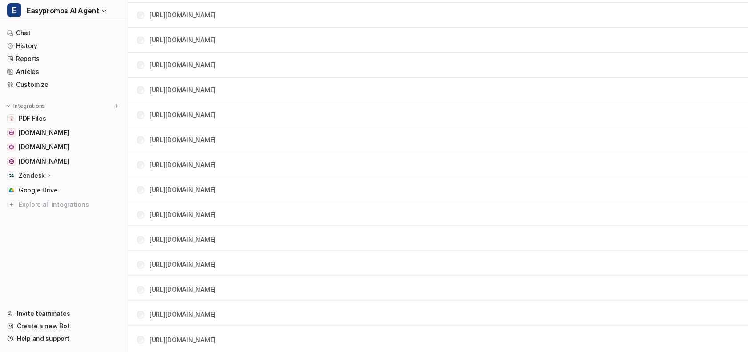
click at [29, 175] on p "Zendesk" at bounding box center [32, 175] width 26 height 9
click at [59, 187] on link "Overview" at bounding box center [68, 188] width 111 height 12
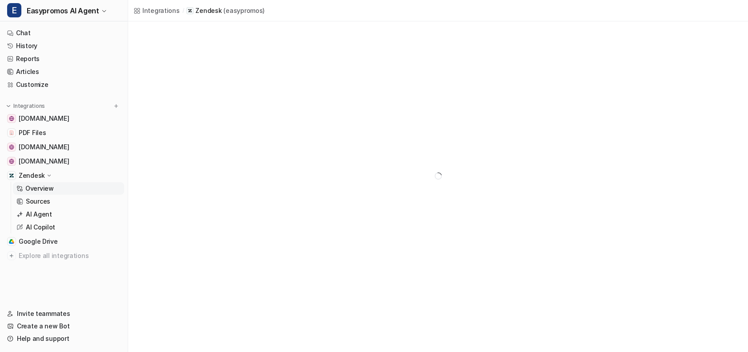
scroll to position [5, 0]
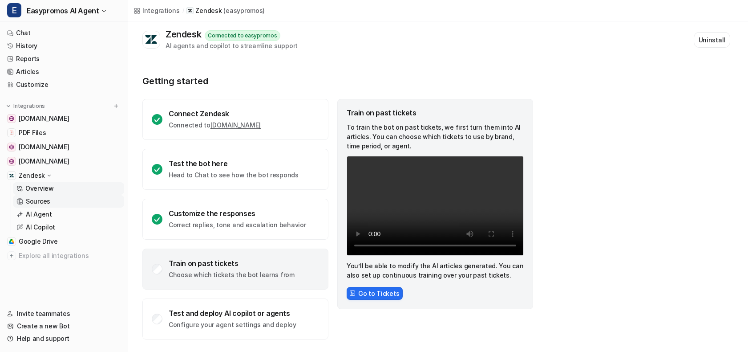
click at [55, 203] on link "Sources" at bounding box center [68, 201] width 111 height 12
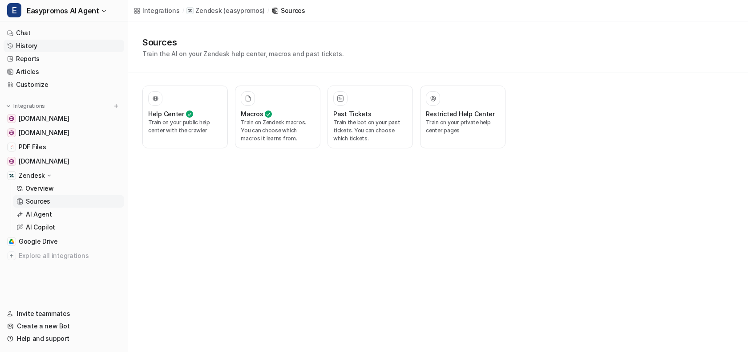
click at [44, 43] on link "History" at bounding box center [64, 46] width 121 height 12
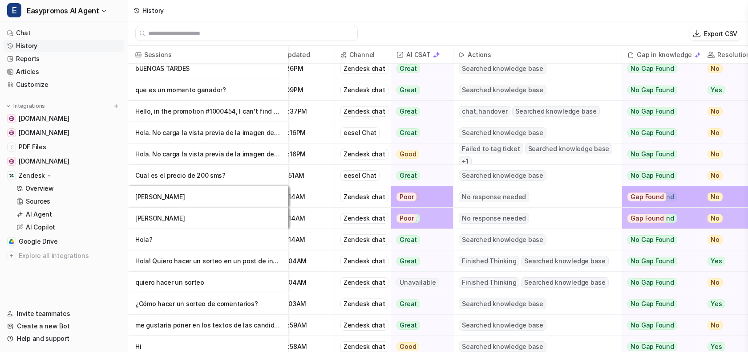
scroll to position [305, 0]
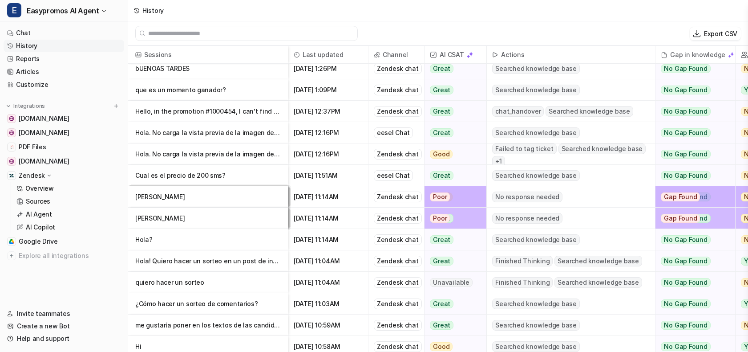
drag, startPoint x: 356, startPoint y: 196, endPoint x: 320, endPoint y: 198, distance: 35.7
click at [322, 197] on span "[DATE] 11:14AM" at bounding box center [328, 196] width 73 height 21
click at [235, 200] on p "[PERSON_NAME]" at bounding box center [208, 196] width 146 height 21
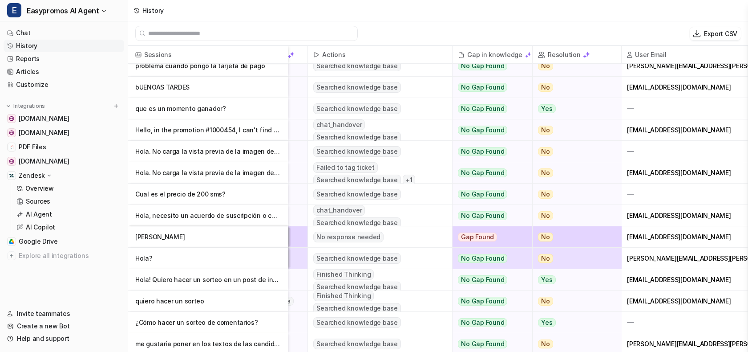
scroll to position [293, 179]
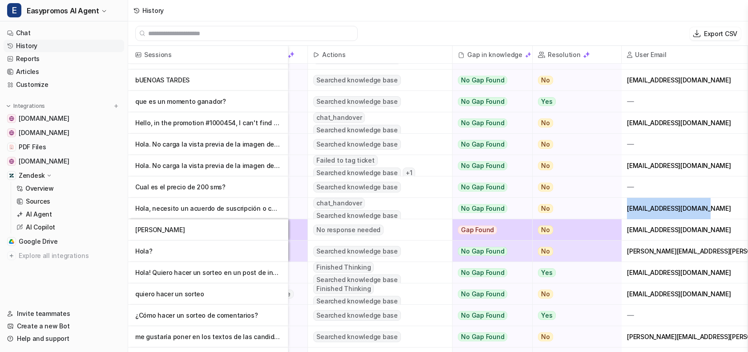
drag, startPoint x: 703, startPoint y: 208, endPoint x: 627, endPoint y: 209, distance: 75.2
click at [627, 209] on div "[EMAIL_ADDRESS][DOMAIN_NAME]" at bounding box center [685, 208] width 126 height 21
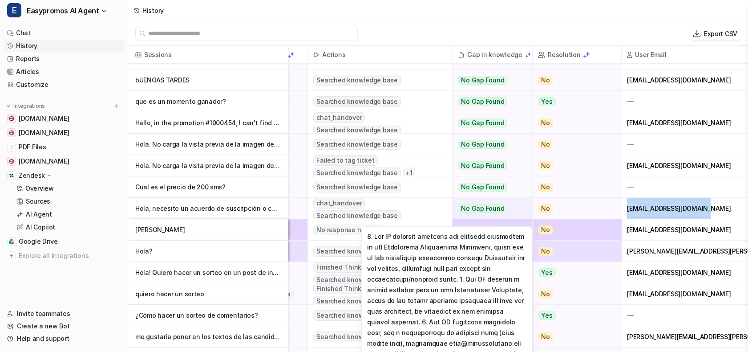
copy div "[EMAIL_ADDRESS][DOMAIN_NAME]"
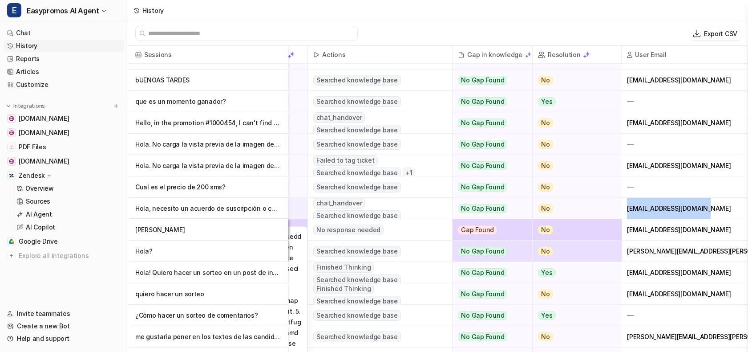
scroll to position [293, 0]
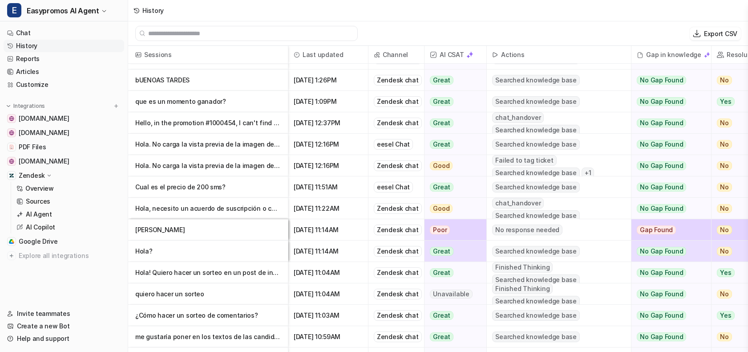
drag, startPoint x: 351, startPoint y: 208, endPoint x: 298, endPoint y: 208, distance: 53.4
click at [298, 208] on span "[DATE] 11:22AM" at bounding box center [328, 208] width 73 height 21
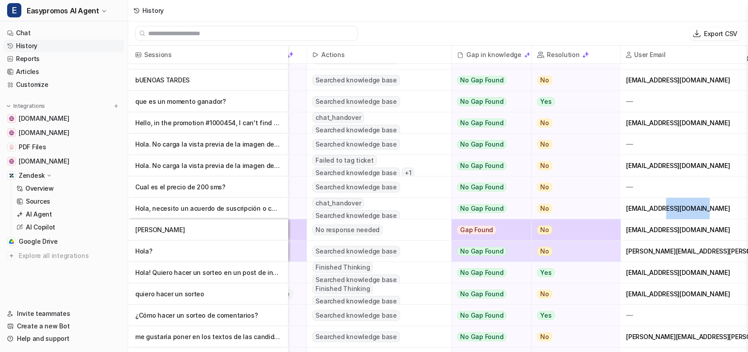
drag, startPoint x: 698, startPoint y: 210, endPoint x: 662, endPoint y: 209, distance: 36.5
click at [662, 209] on div "[EMAIL_ADDRESS][DOMAIN_NAME]" at bounding box center [684, 208] width 126 height 21
click at [208, 296] on p "quiero hacer un sorteo" at bounding box center [208, 293] width 146 height 21
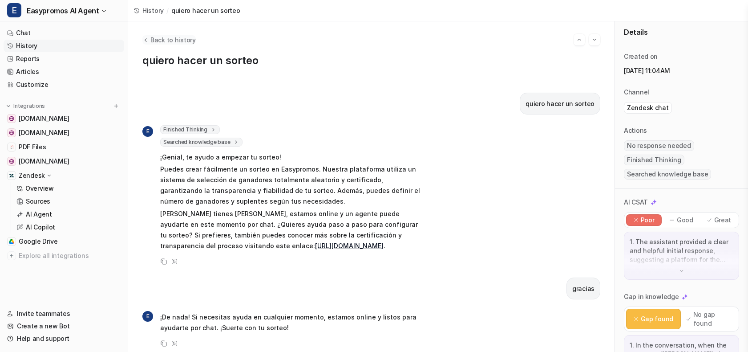
click at [175, 43] on span "Back to history" at bounding box center [172, 39] width 45 height 9
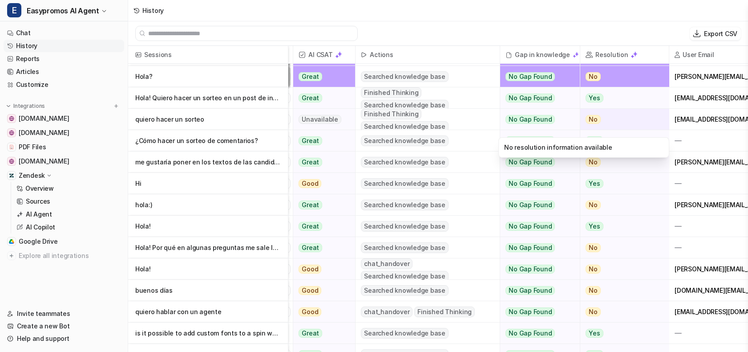
scroll to position [468, 180]
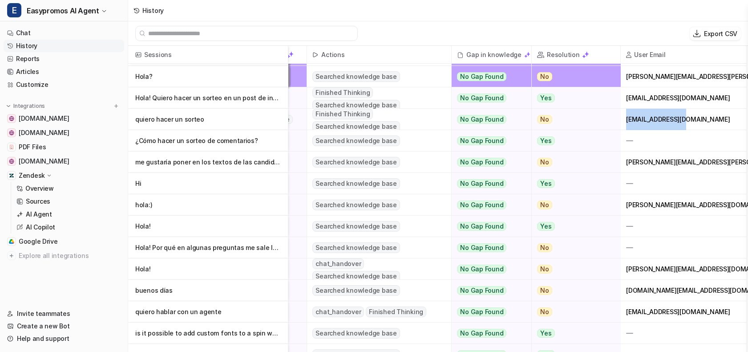
drag, startPoint x: 687, startPoint y: 119, endPoint x: 629, endPoint y: 120, distance: 58.3
click at [629, 120] on div "[EMAIL_ADDRESS][DOMAIN_NAME]" at bounding box center [684, 119] width 126 height 21
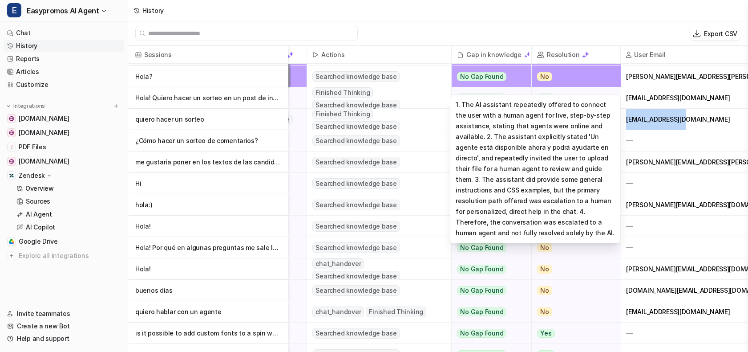
copy div "[EMAIL_ADDRESS][DOMAIN_NAME]"
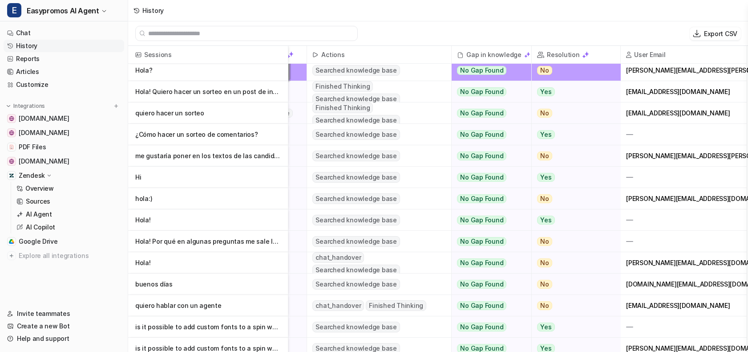
scroll to position [467, 180]
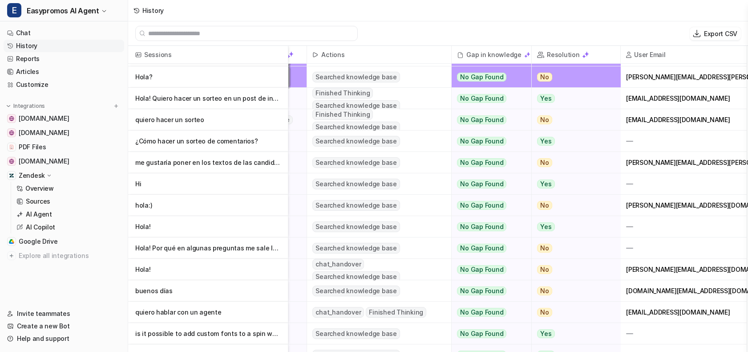
click at [193, 121] on p "quiero hacer un sorteo" at bounding box center [208, 119] width 146 height 21
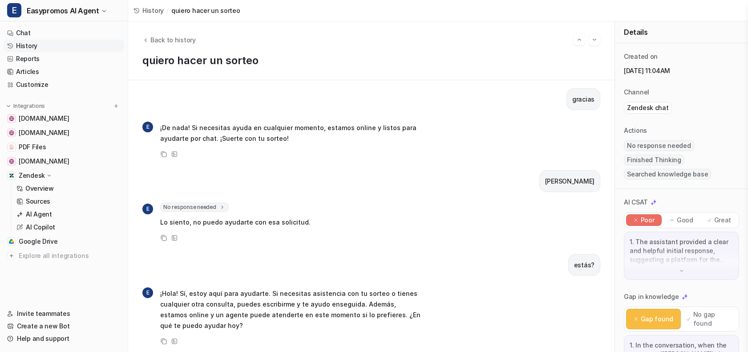
scroll to position [192, 0]
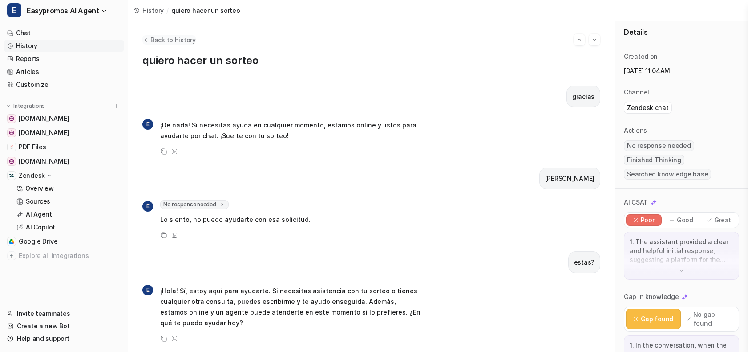
click at [162, 41] on span "Back to history" at bounding box center [172, 39] width 45 height 9
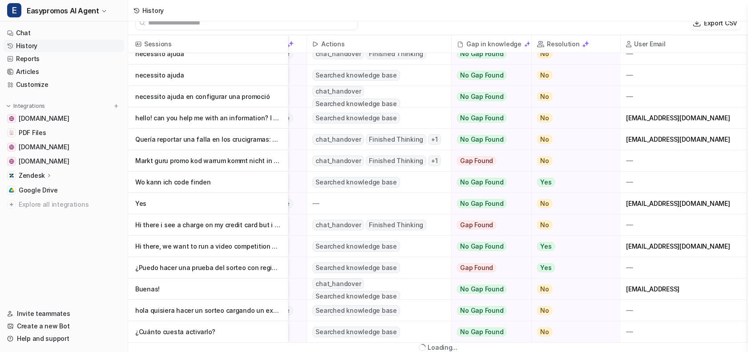
scroll to position [1, 0]
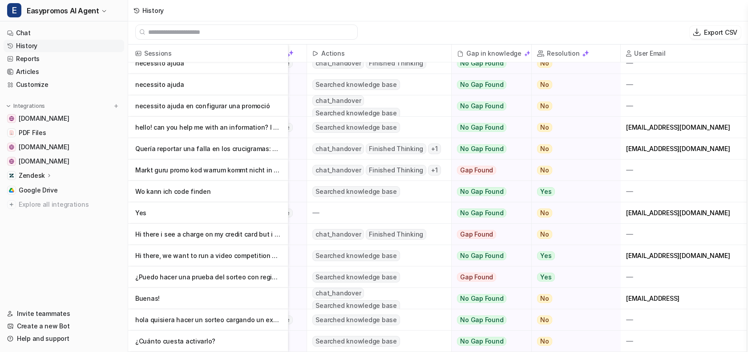
click at [253, 191] on p "Wo kann ich code finden" at bounding box center [208, 191] width 146 height 21
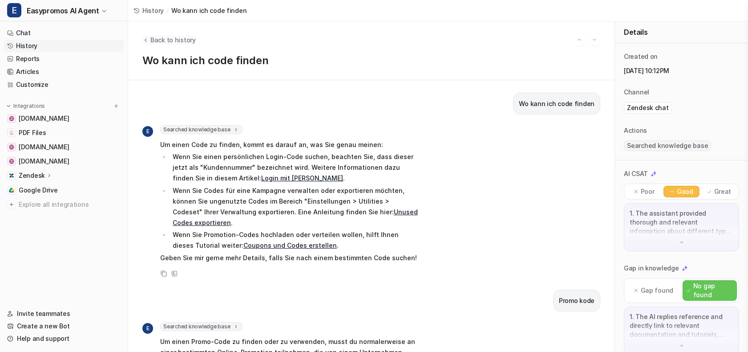
click at [157, 35] on span "Back to history" at bounding box center [172, 39] width 45 height 9
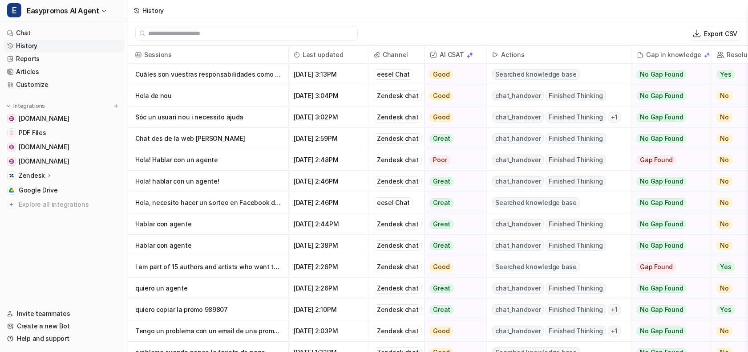
click at [220, 77] on p "Cuáles son vuestras responsabilidades como herramientas SaaS?" at bounding box center [208, 74] width 146 height 21
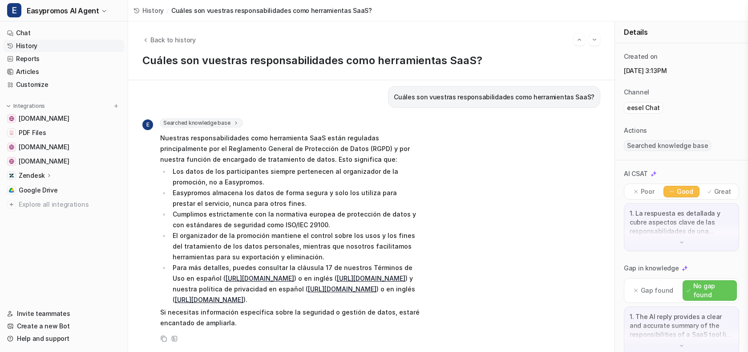
scroll to position [17, 0]
click at [165, 37] on span "Back to history" at bounding box center [172, 39] width 45 height 9
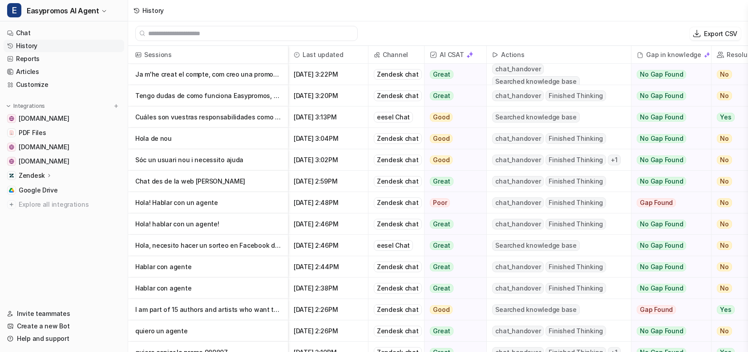
click at [53, 49] on link "History" at bounding box center [64, 46] width 121 height 12
drag, startPoint x: 92, startPoint y: 252, endPoint x: 92, endPoint y: 247, distance: 4.9
click at [92, 251] on nav "Chat History Reports Articles Customize Integrations [DOMAIN_NAME] PDF Files [D…" at bounding box center [64, 161] width 128 height 277
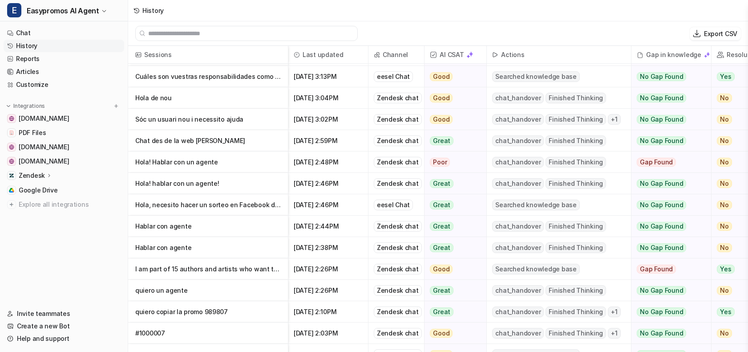
scroll to position [42, 0]
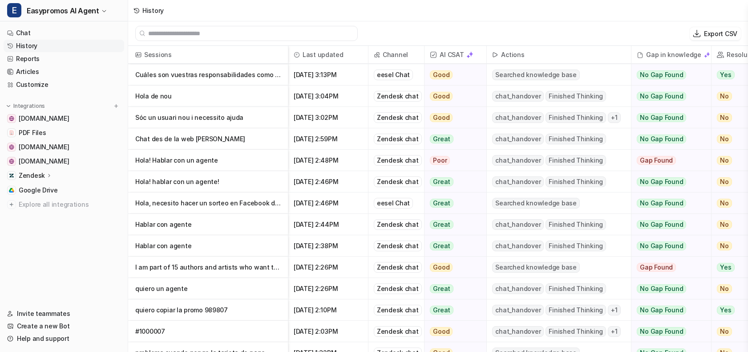
click at [69, 264] on nav "Chat History Reports Articles Customize Integrations [DOMAIN_NAME] PDF Files [D…" at bounding box center [64, 161] width 128 height 277
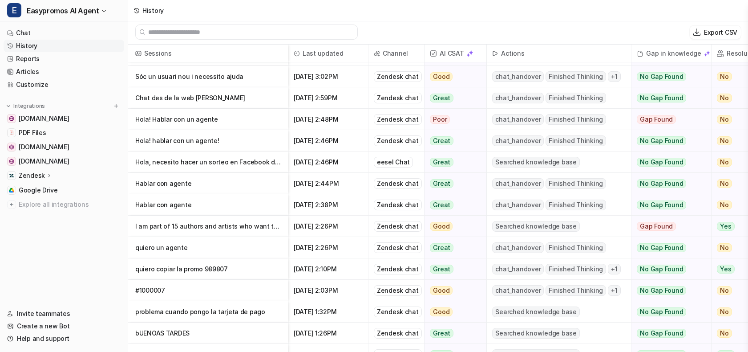
click at [222, 288] on p "#1000007" at bounding box center [208, 290] width 146 height 21
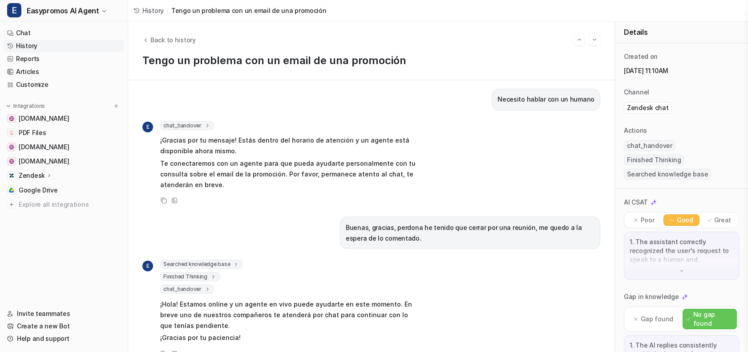
scroll to position [413, 0]
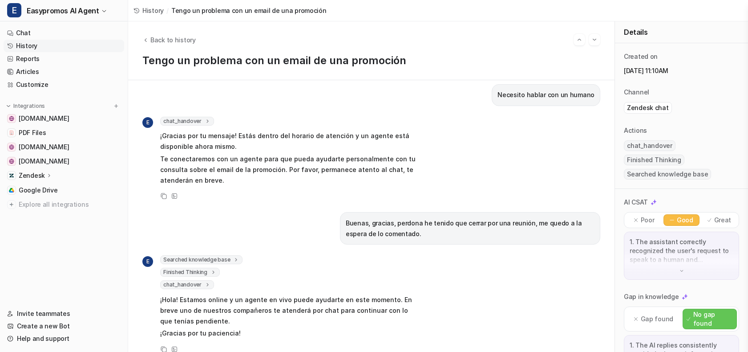
click at [477, 255] on div "E Searched knowledge base search_queries : [ "esperando respuesta soporte", "se…" at bounding box center [371, 304] width 458 height 99
